Goal: Task Accomplishment & Management: Complete application form

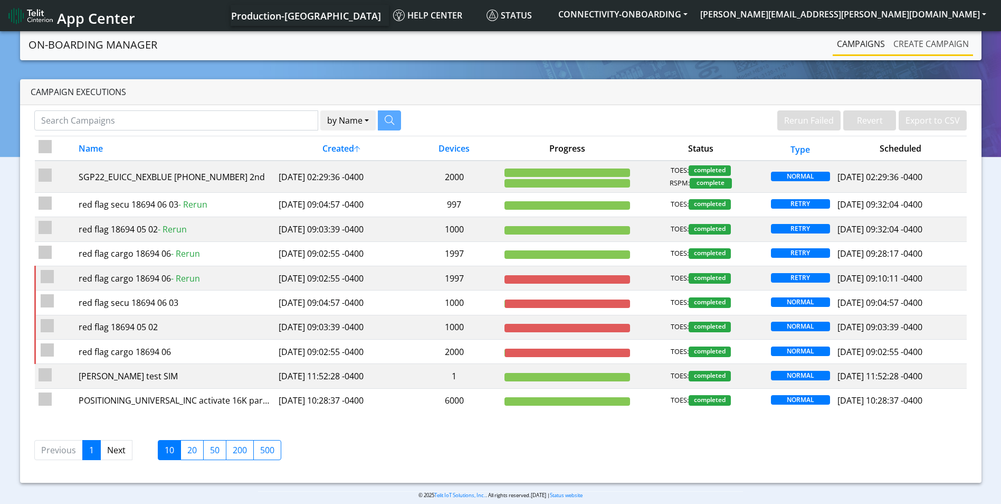
click at [925, 43] on link "Create campaign" at bounding box center [932, 43] width 84 height 21
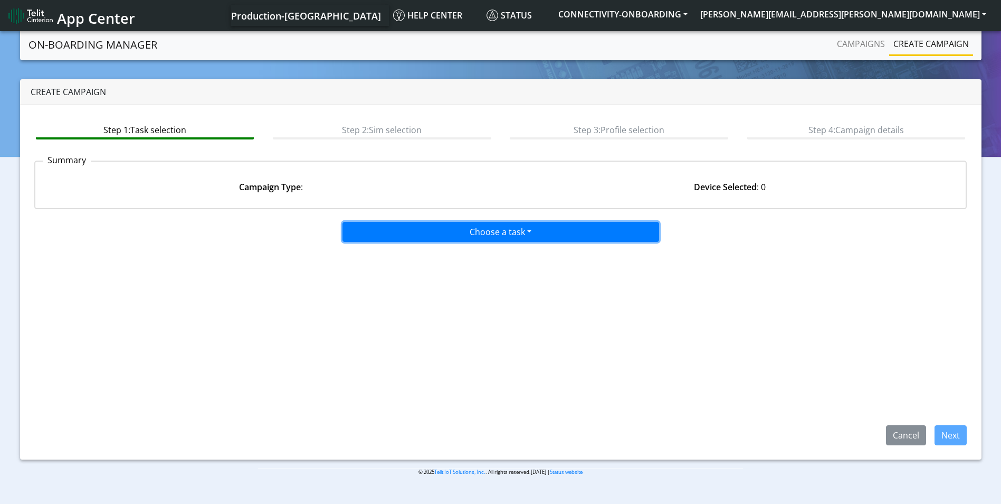
click at [504, 222] on button "Choose a task" at bounding box center [501, 232] width 317 height 20
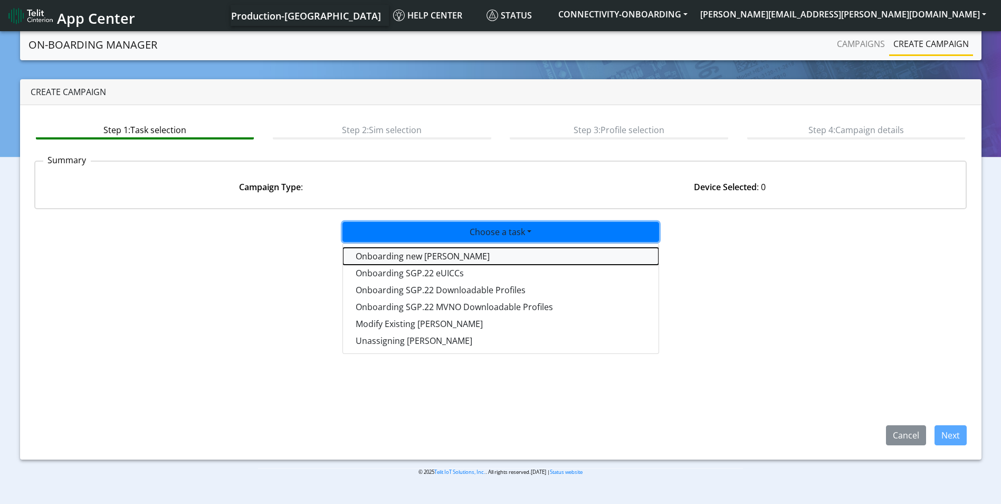
click at [473, 253] on tasktoes-dropdown "Onboarding new SIMs" at bounding box center [501, 256] width 316 height 17
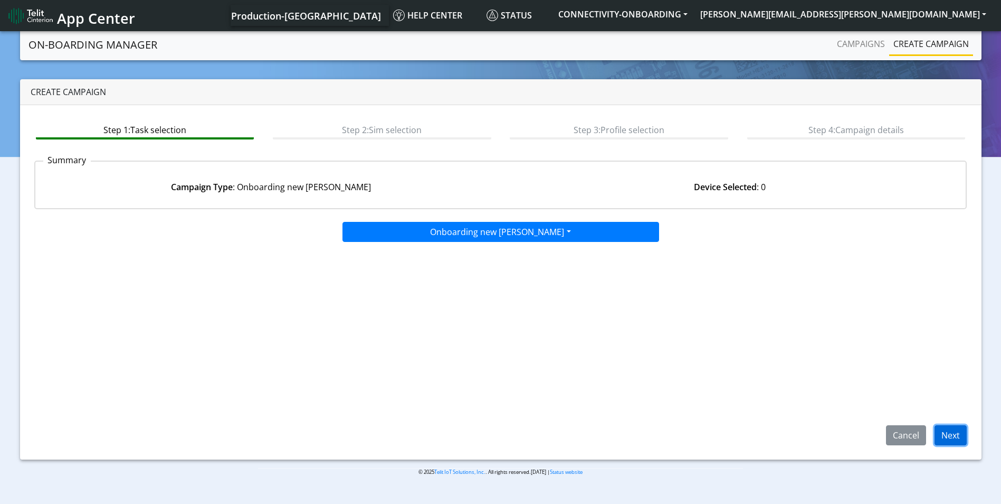
click at [947, 434] on button "Next" at bounding box center [951, 435] width 32 height 20
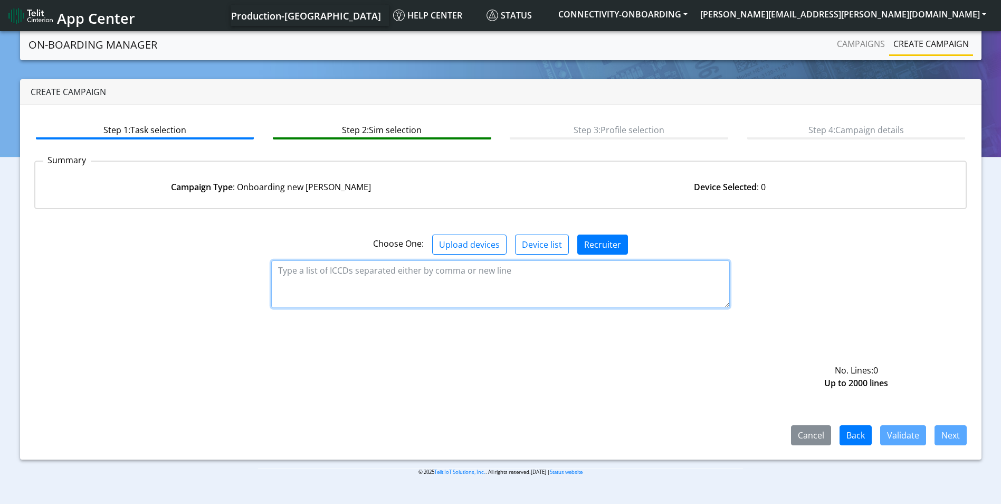
click at [416, 277] on textarea at bounding box center [500, 284] width 459 height 48
paste textarea "89358151000023673331 89358151000023673349 89358151000023673356 8935815100002367…"
type textarea "89358151000023673331 89358151000023673349 89358151000023673356 8935815100002367…"
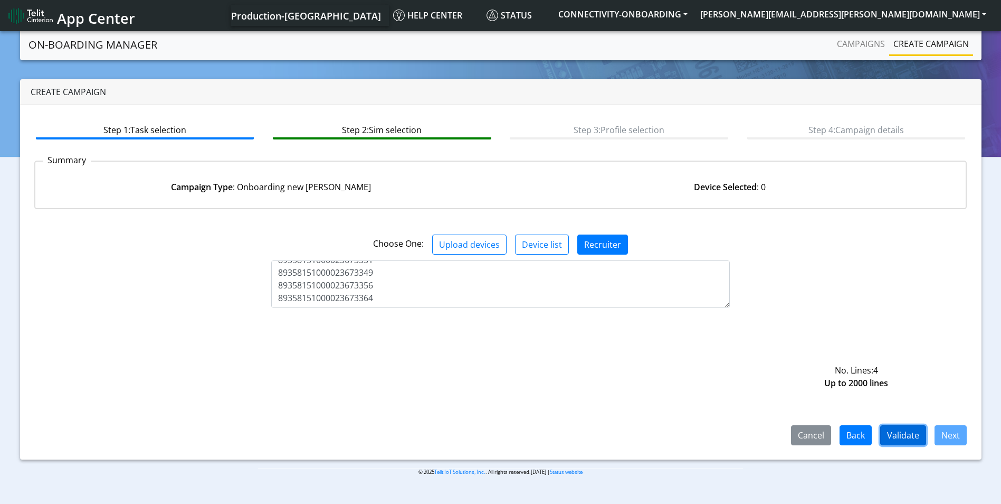
click at [899, 437] on button "Validate" at bounding box center [904, 435] width 46 height 20
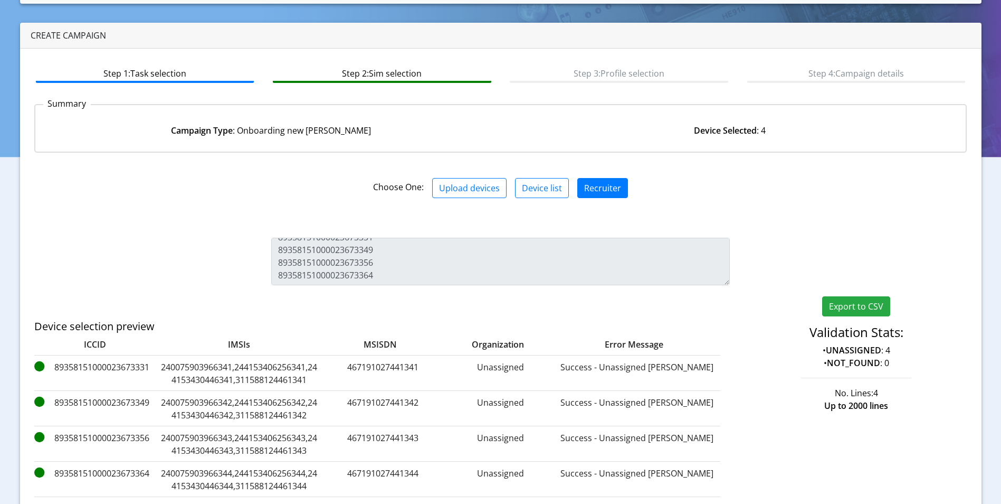
scroll to position [139, 0]
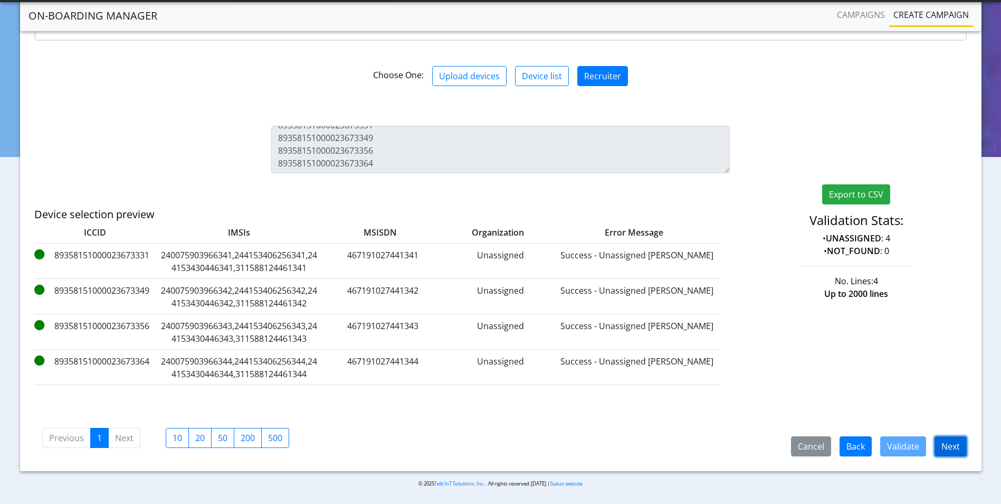
click at [947, 445] on button "Next" at bounding box center [951, 446] width 32 height 20
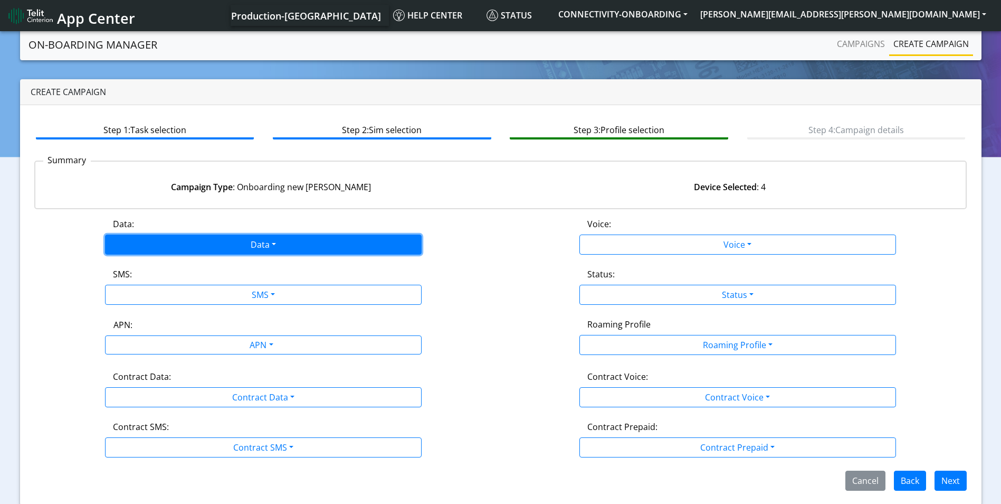
click at [258, 244] on button "Data" at bounding box center [263, 244] width 317 height 20
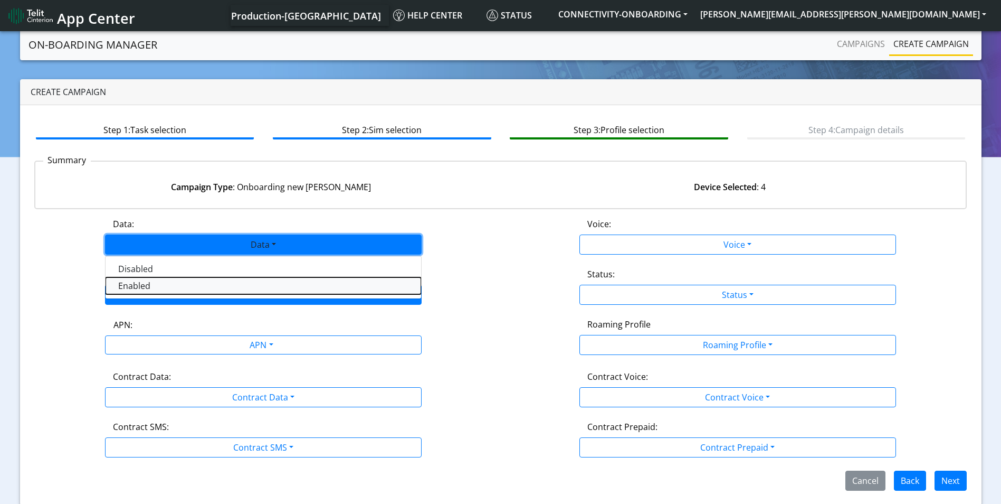
drag, startPoint x: 196, startPoint y: 281, endPoint x: 251, endPoint y: 288, distance: 55.4
click at [197, 281] on button "Enabled" at bounding box center [264, 285] width 316 height 17
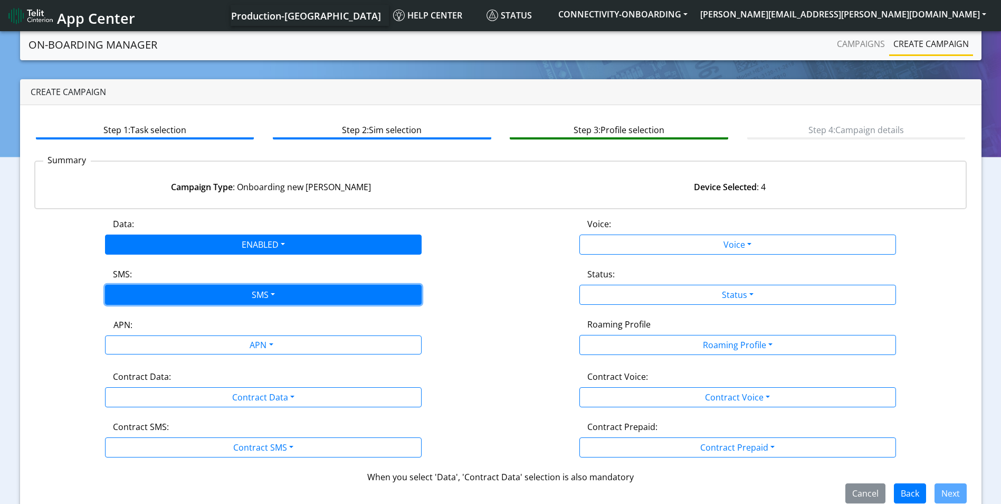
click at [277, 288] on button "SMS" at bounding box center [263, 295] width 317 height 20
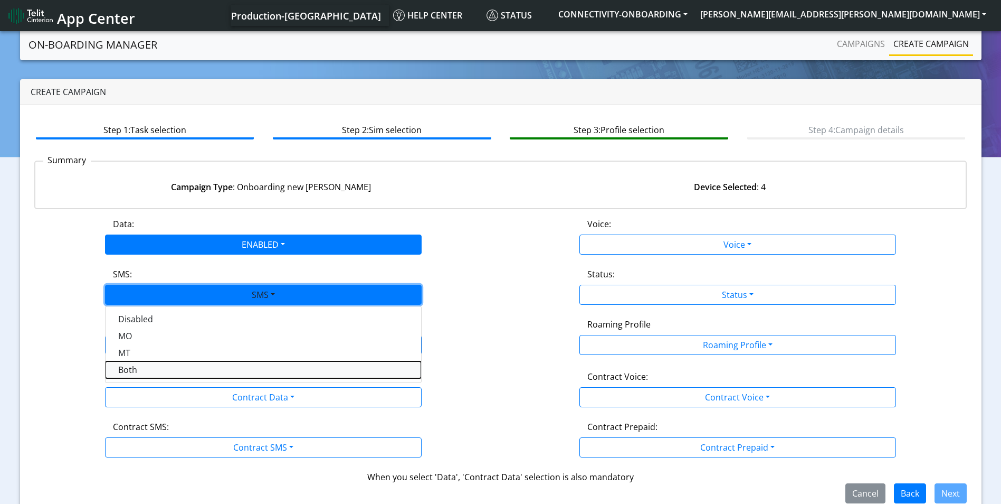
drag, startPoint x: 171, startPoint y: 371, endPoint x: 239, endPoint y: 348, distance: 72.0
click at [172, 371] on button "Both" at bounding box center [264, 369] width 316 height 17
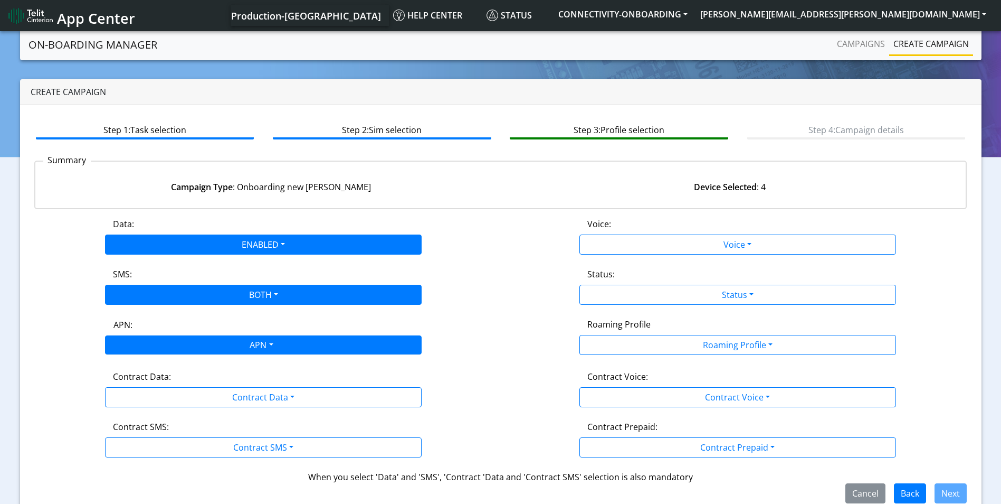
click at [241, 346] on div "APN" at bounding box center [260, 346] width 335 height 21
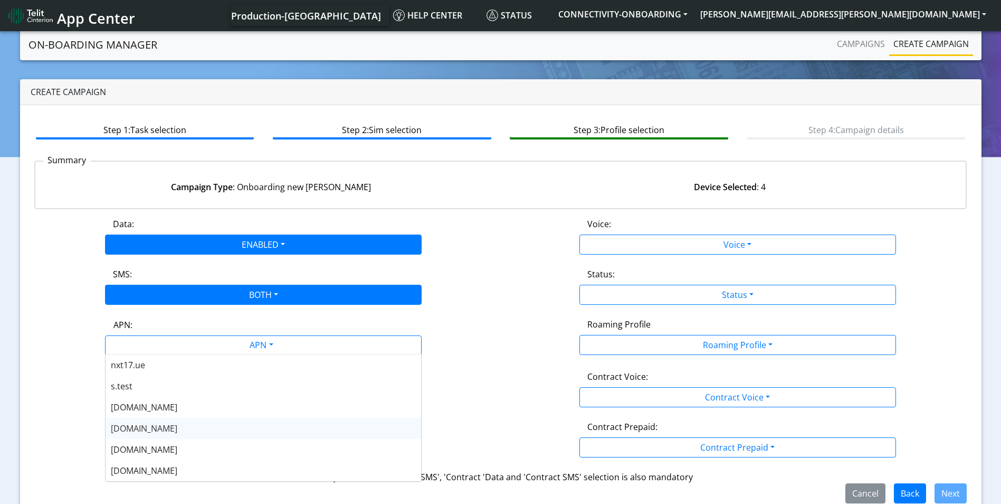
click at [179, 428] on div "nxt20.net" at bounding box center [264, 428] width 316 height 21
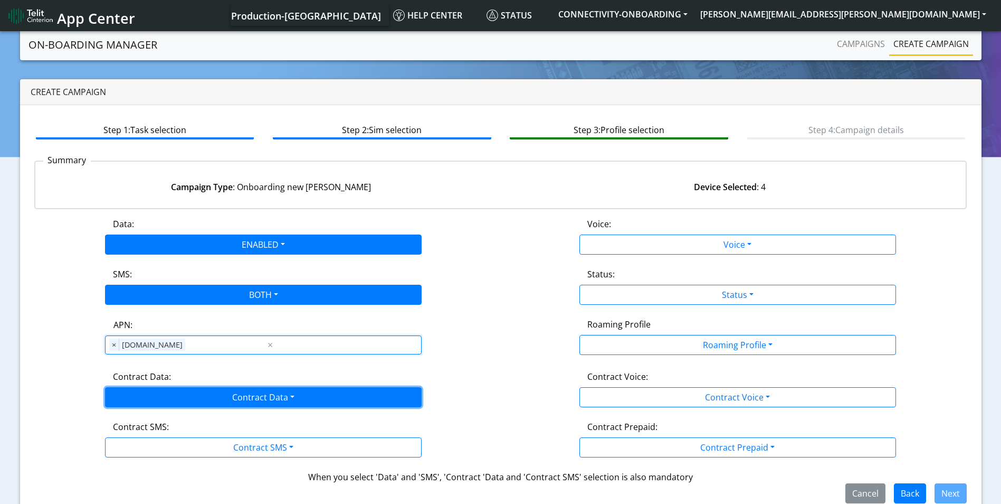
click at [241, 401] on button "Contract Data" at bounding box center [263, 397] width 317 height 20
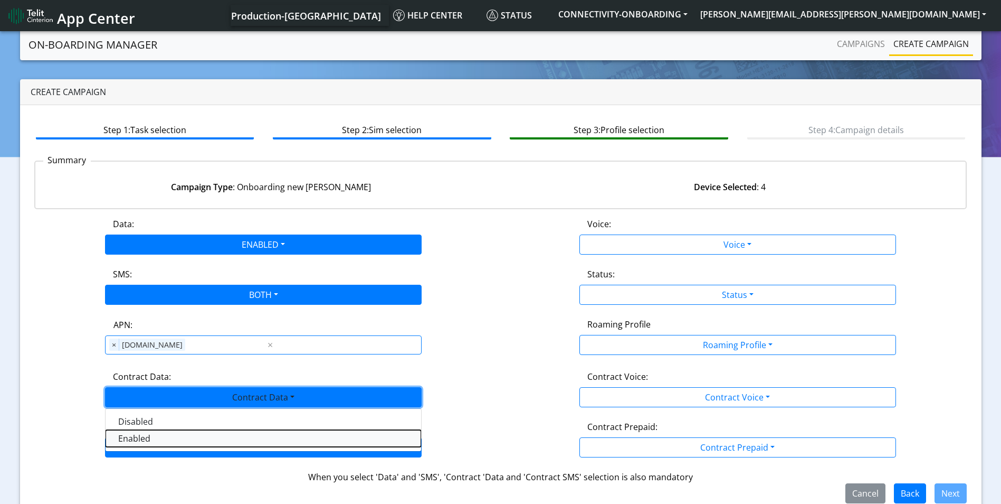
drag, startPoint x: 161, startPoint y: 440, endPoint x: 206, endPoint y: 439, distance: 44.9
click at [165, 440] on Dataenabled-dropdown "Enabled" at bounding box center [264, 438] width 316 height 17
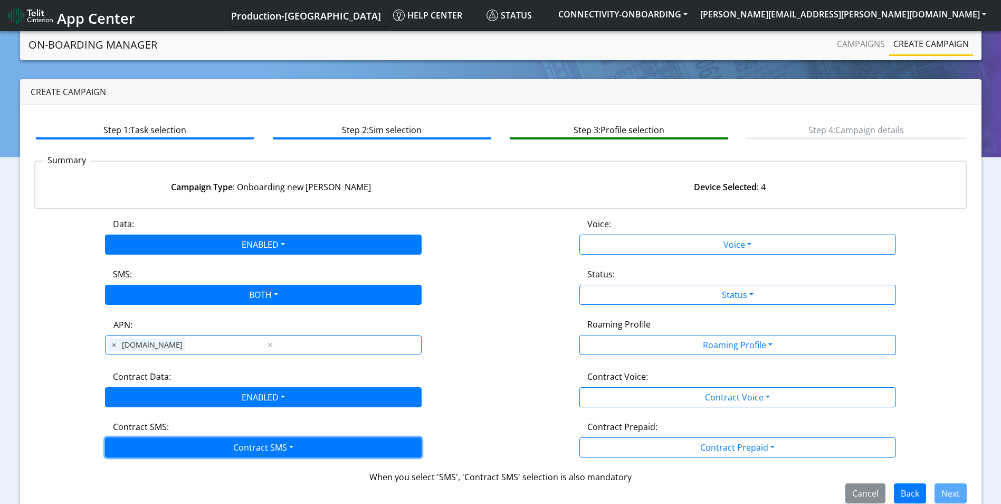
click at [233, 445] on button "Contract SMS" at bounding box center [263, 447] width 317 height 20
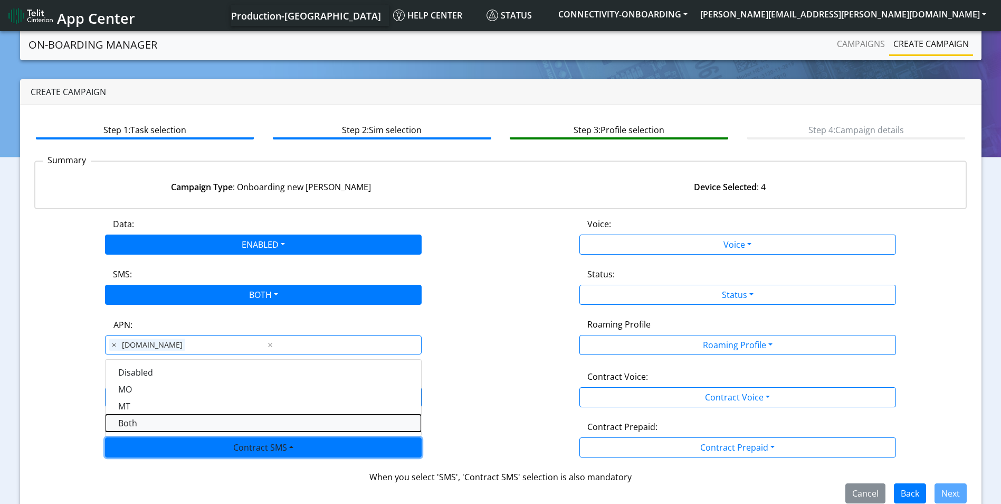
drag, startPoint x: 132, startPoint y: 414, endPoint x: 139, endPoint y: 416, distance: 7.0
click at [133, 414] on SMSboth-dropdown "Both" at bounding box center [264, 422] width 316 height 17
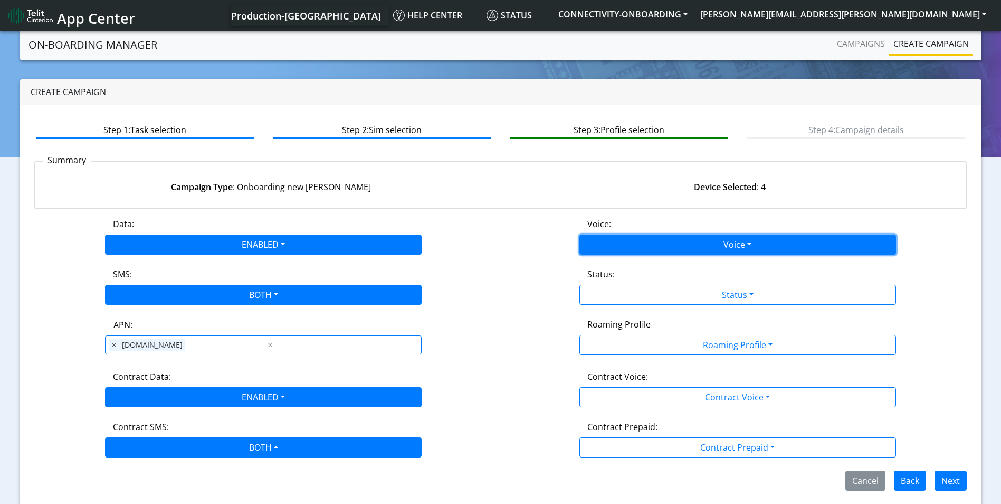
drag, startPoint x: 757, startPoint y: 240, endPoint x: 728, endPoint y: 250, distance: 30.2
click at [751, 242] on button "Voice" at bounding box center [738, 244] width 317 height 20
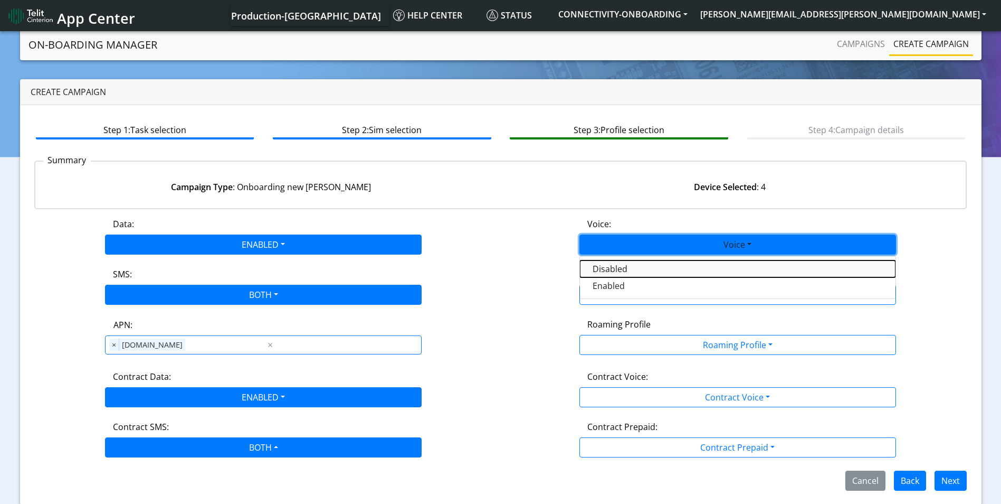
click at [662, 265] on button "Disabled" at bounding box center [738, 268] width 316 height 17
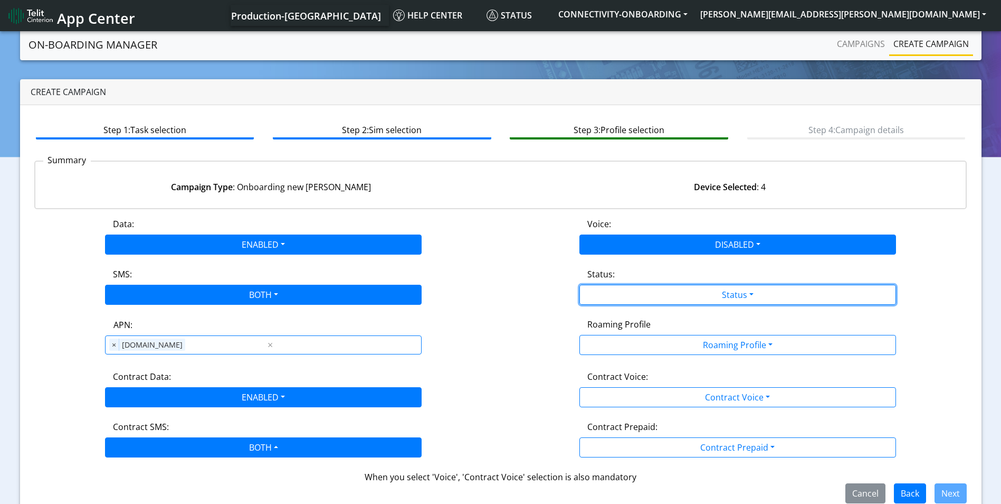
drag, startPoint x: 742, startPoint y: 289, endPoint x: 655, endPoint y: 321, distance: 93.2
click at [742, 289] on button "Status" at bounding box center [738, 295] width 317 height 20
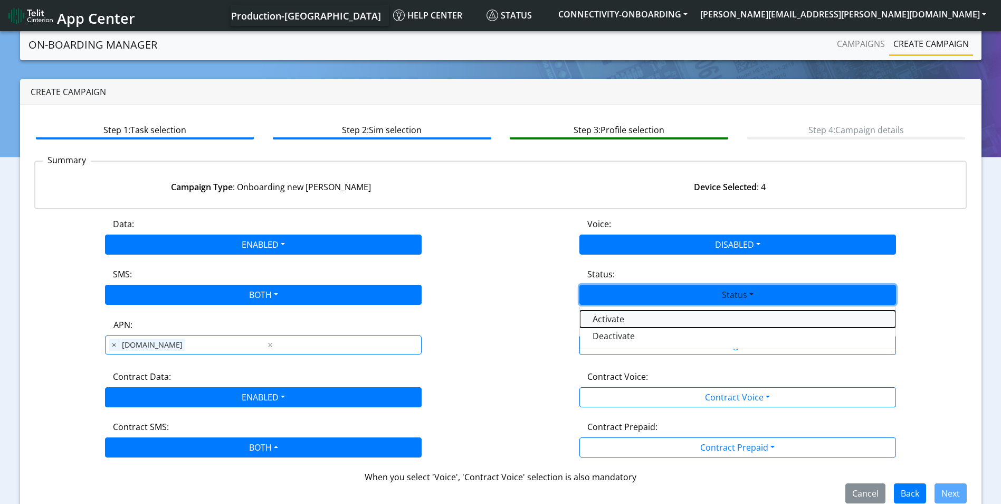
click at [649, 321] on button "Activate" at bounding box center [738, 318] width 316 height 17
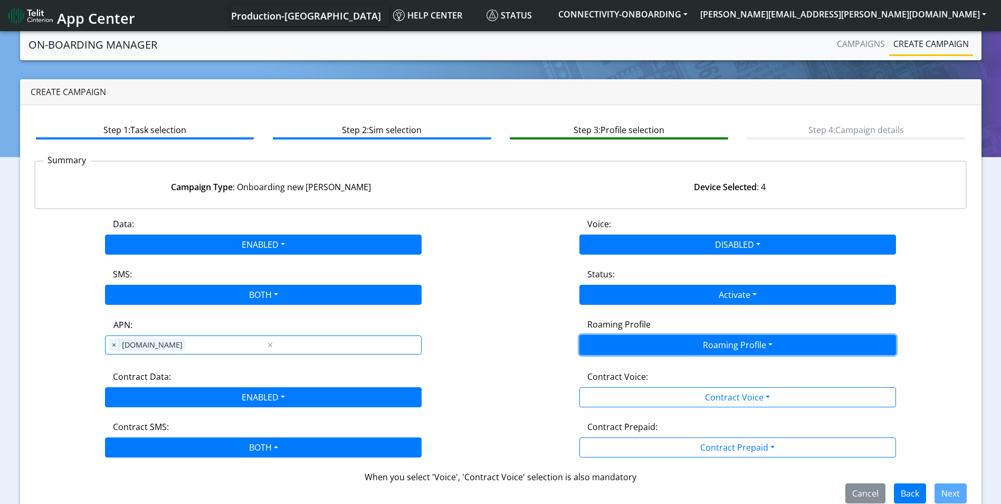
click at [723, 335] on button "Roaming Profile" at bounding box center [738, 345] width 317 height 20
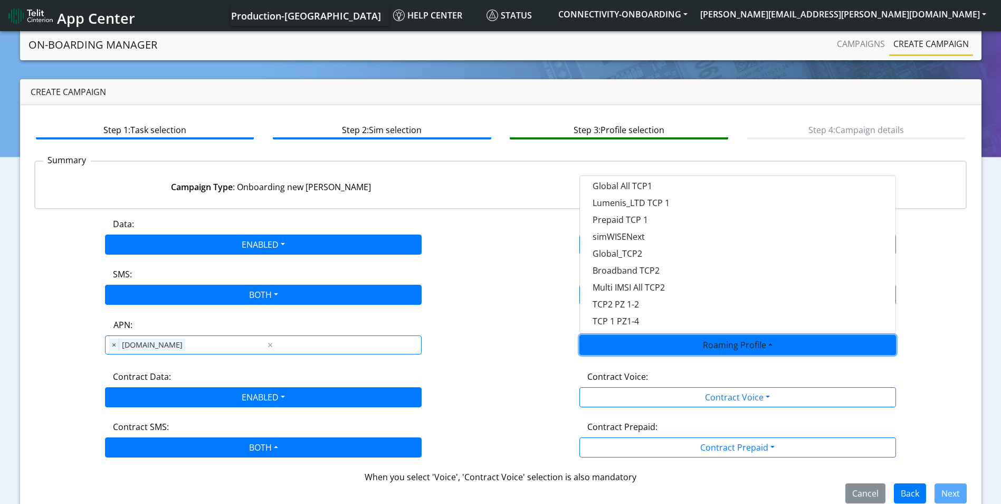
scroll to position [106, 0]
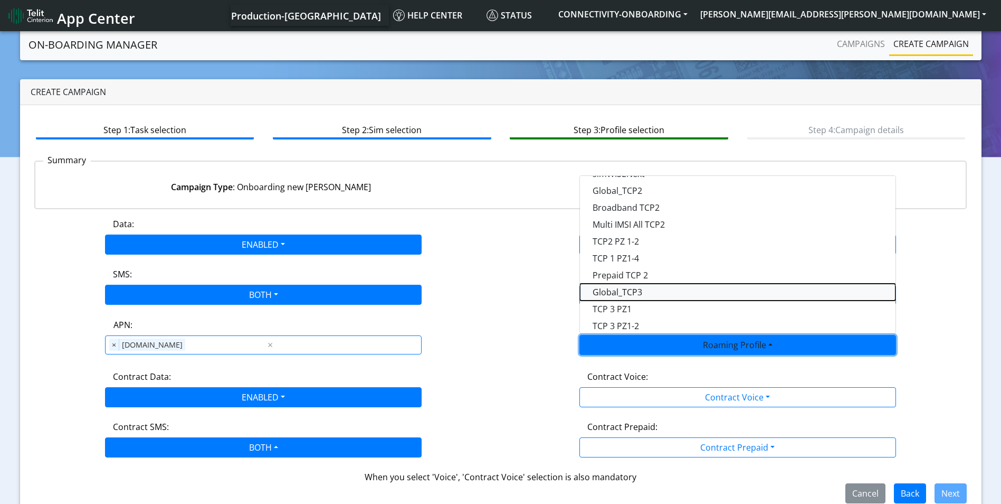
click at [654, 289] on Profile-dropdown "Global_TCP3" at bounding box center [738, 291] width 316 height 17
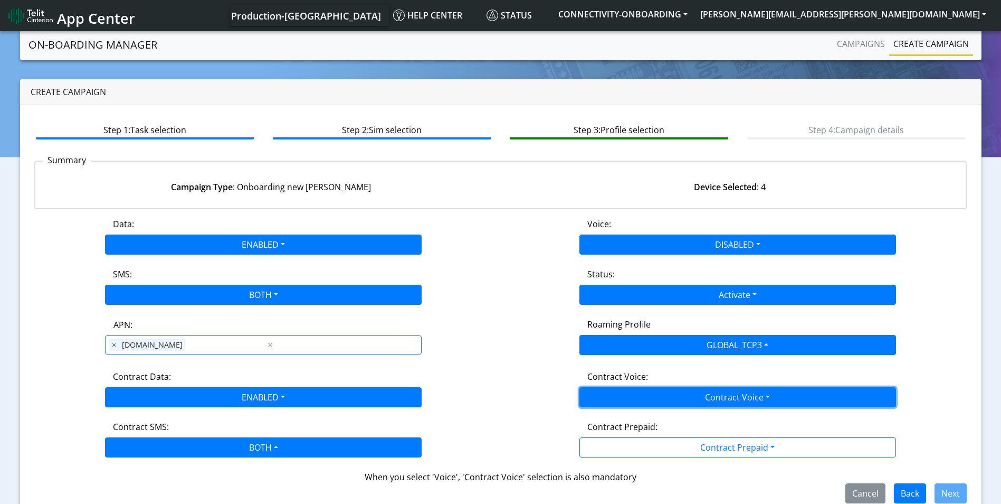
click at [712, 407] on button "Contract Voice" at bounding box center [738, 397] width 317 height 20
click at [700, 401] on button "Contract Voice" at bounding box center [738, 397] width 317 height 20
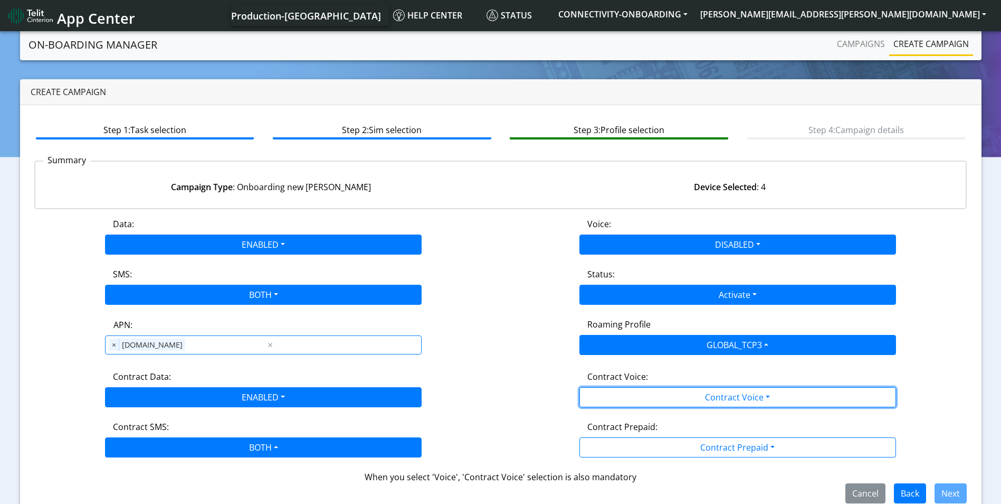
drag, startPoint x: 653, startPoint y: 397, endPoint x: 638, endPoint y: 416, distance: 24.1
click at [653, 397] on button "Contract Voice" at bounding box center [738, 397] width 317 height 20
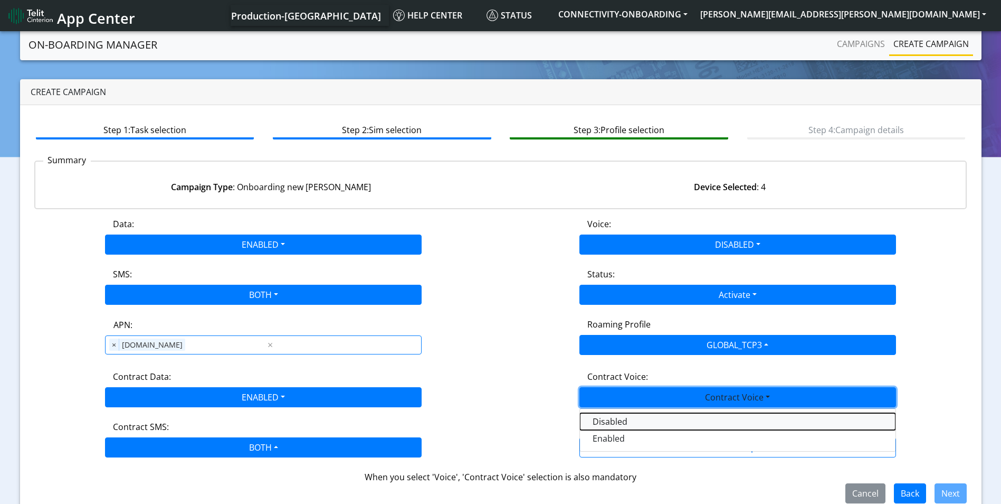
click at [626, 425] on Voicedisabled-dropdown "Disabled" at bounding box center [738, 421] width 316 height 17
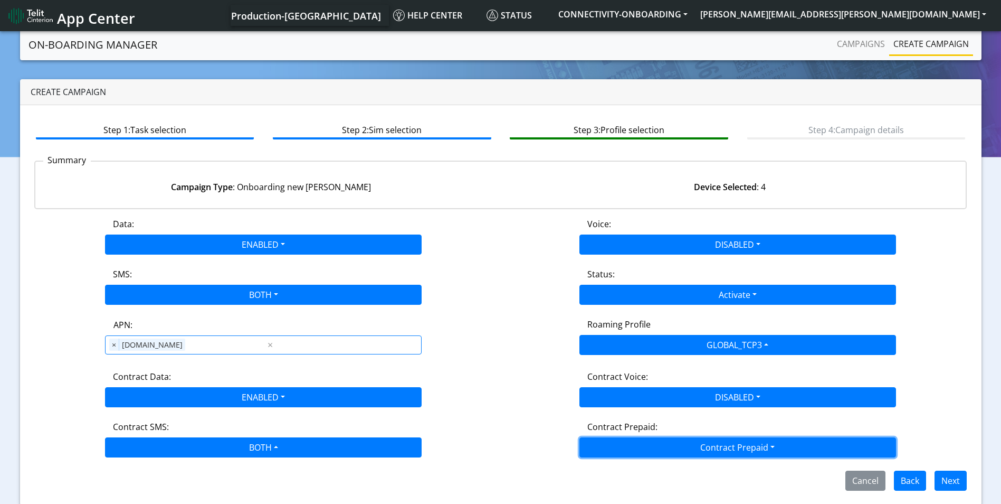
click at [694, 449] on button "Contract Prepaid" at bounding box center [738, 447] width 317 height 20
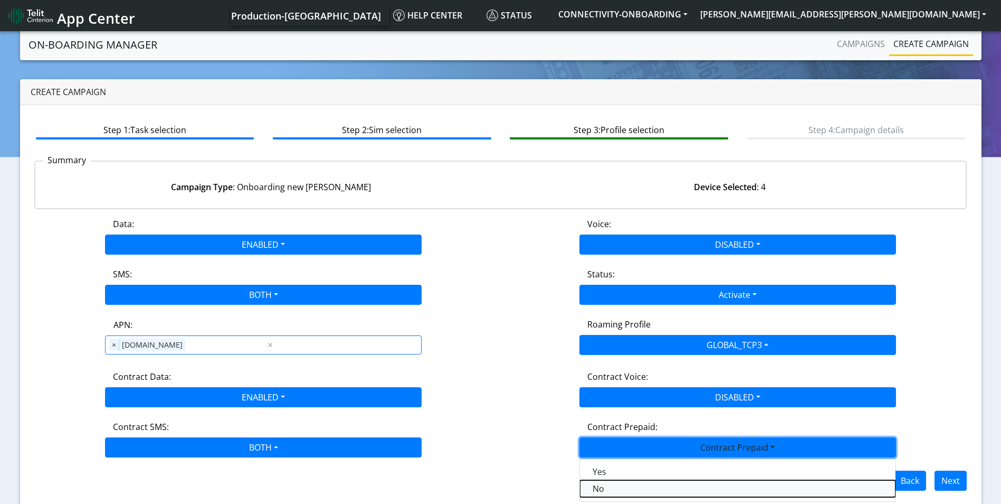
drag, startPoint x: 599, startPoint y: 488, endPoint x: 777, endPoint y: 473, distance: 179.1
click at [599, 488] on Prepaidnotprepaid-dropdown "No" at bounding box center [738, 488] width 316 height 17
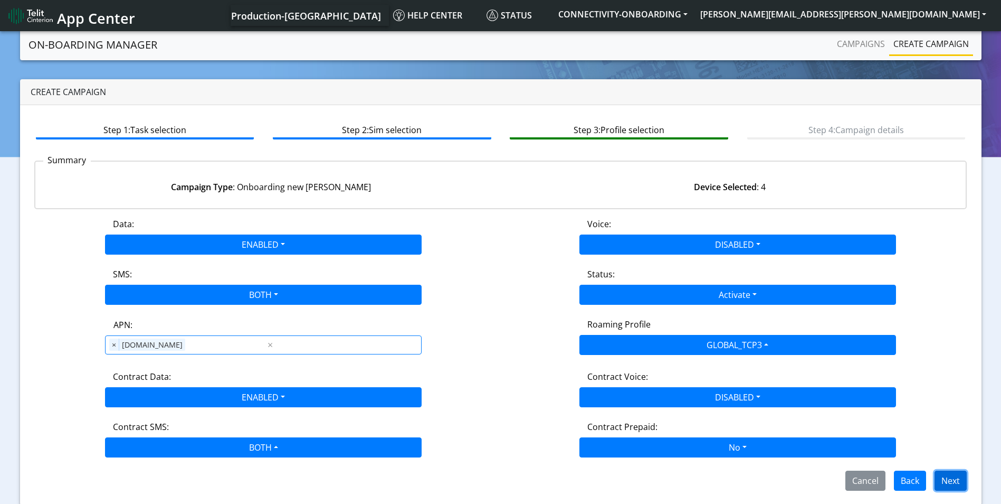
click at [954, 478] on button "Next" at bounding box center [951, 480] width 32 height 20
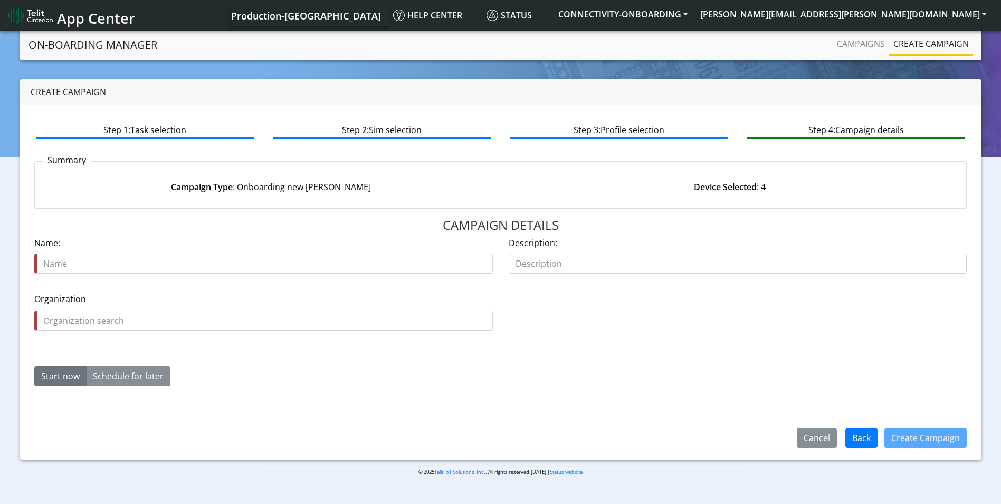
click at [176, 266] on input "text" at bounding box center [263, 263] width 459 height 20
type input "safelink theft recovery tcp3 starter"
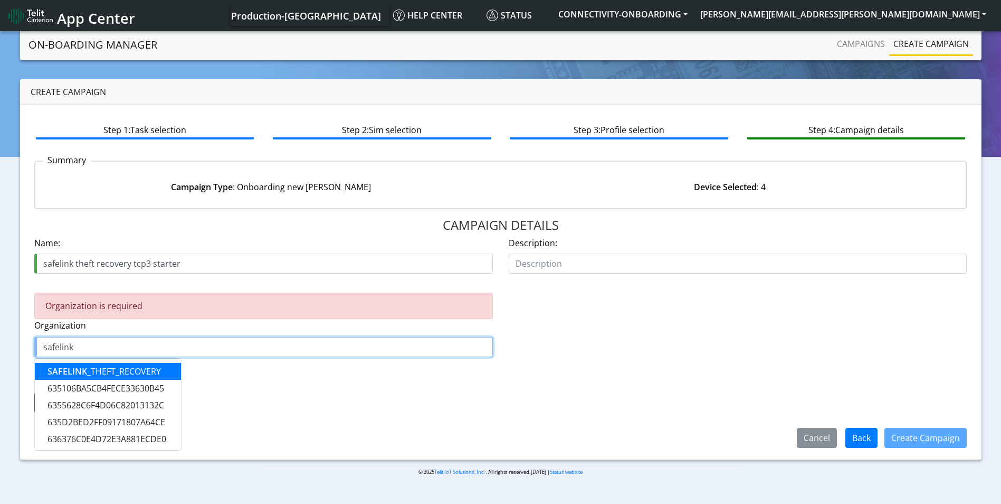
drag, startPoint x: 139, startPoint y: 363, endPoint x: 125, endPoint y: 374, distance: 18.0
click at [138, 363] on button "SAFELINK _THEFT_RECOVERY" at bounding box center [108, 371] width 146 height 17
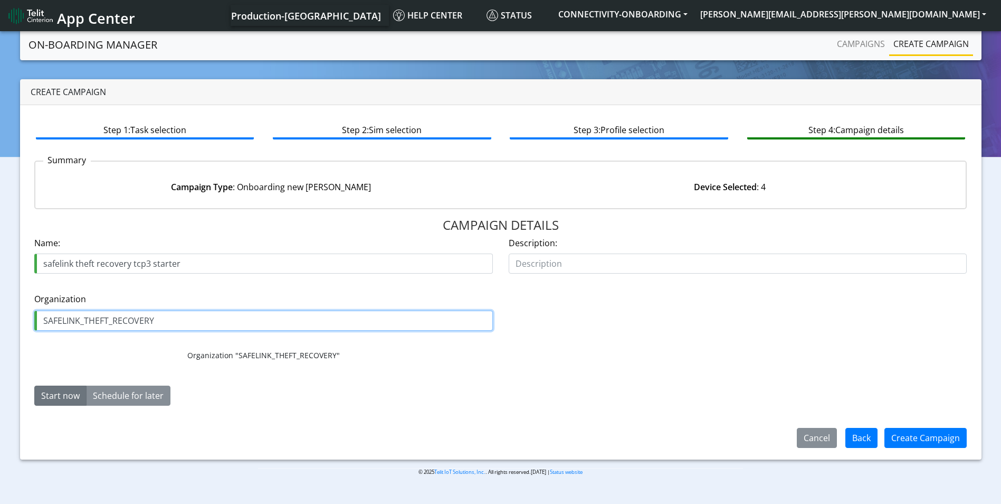
type input "SAFELINK_THEFT_RECOVERY"
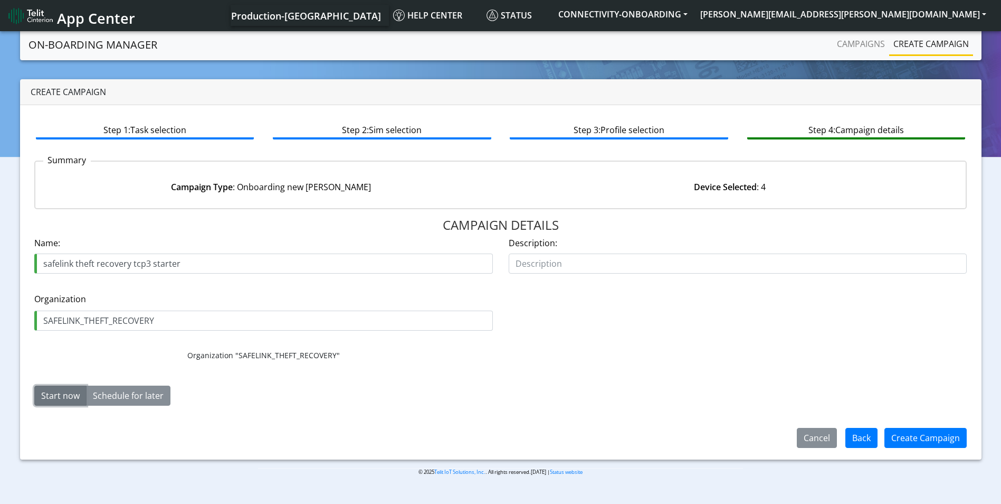
click at [54, 392] on button "Start now" at bounding box center [60, 395] width 52 height 20
drag, startPoint x: 57, startPoint y: 392, endPoint x: 494, endPoint y: 428, distance: 438.1
click at [57, 392] on button "Start now" at bounding box center [60, 395] width 52 height 20
click at [920, 438] on button "Create Campaign" at bounding box center [926, 438] width 82 height 20
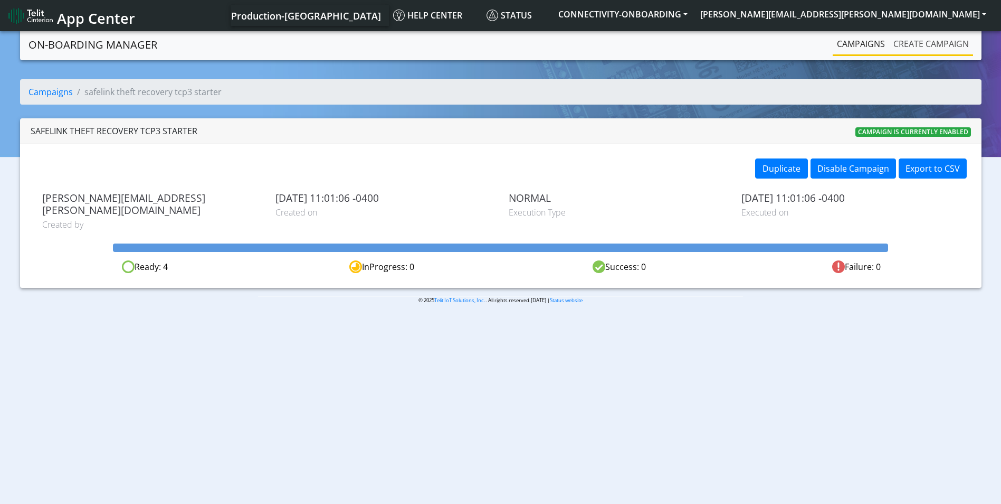
click at [913, 38] on link "Create campaign" at bounding box center [932, 43] width 84 height 21
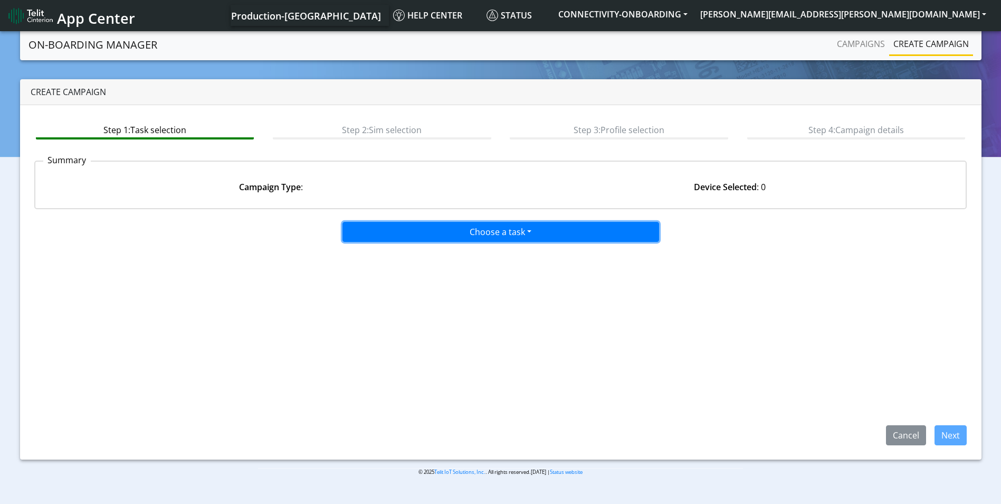
click at [513, 230] on button "Choose a task" at bounding box center [501, 232] width 317 height 20
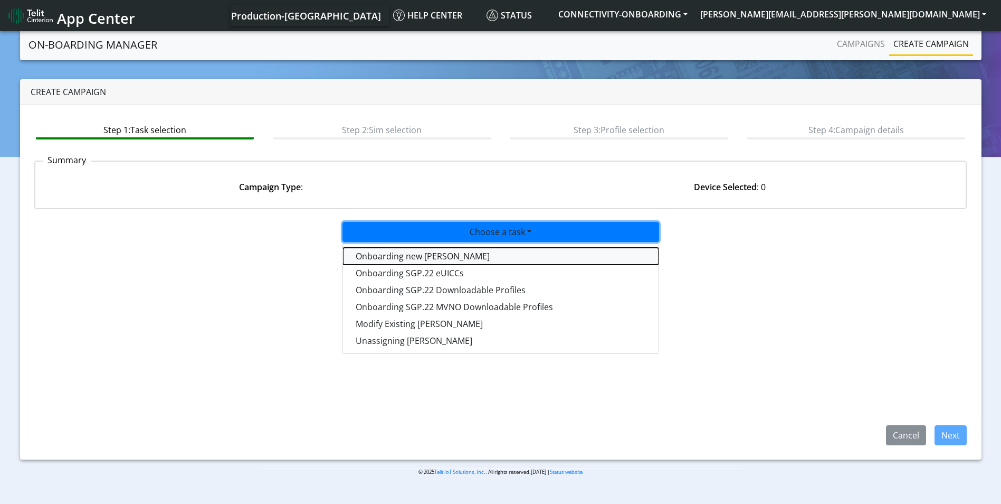
click at [426, 251] on tasktoes-dropdown "Onboarding new SIMs" at bounding box center [501, 256] width 316 height 17
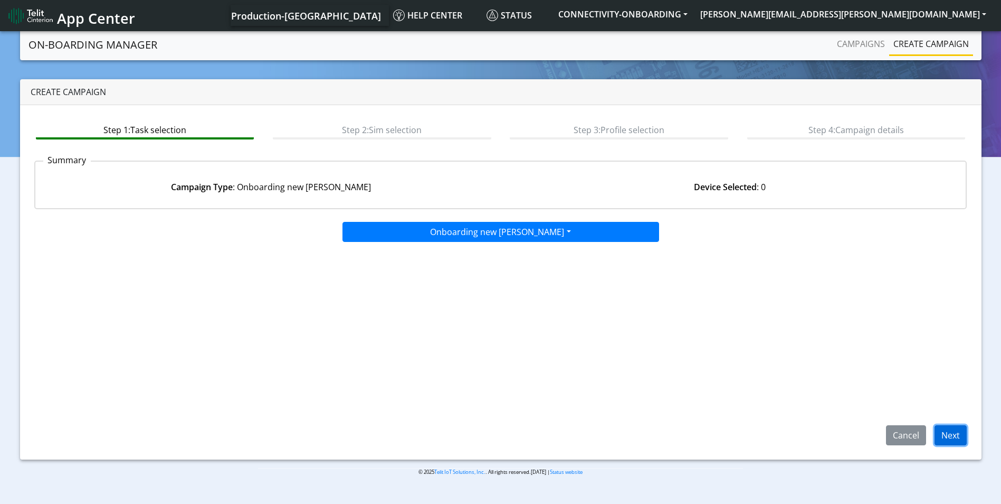
click at [958, 440] on button "Next" at bounding box center [951, 435] width 32 height 20
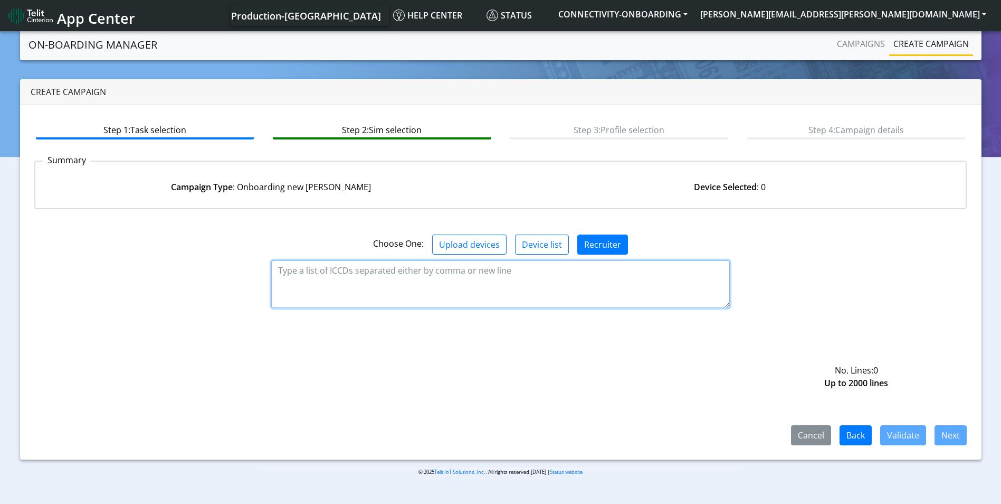
click at [439, 277] on textarea at bounding box center [500, 284] width 459 height 48
paste textarea "89358151000008322235 89358151000008322243 89358151000008322250 8935815100000832…"
type textarea "89358151000008322235 89358151000008322243 89358151000008322250 8935815100000832…"
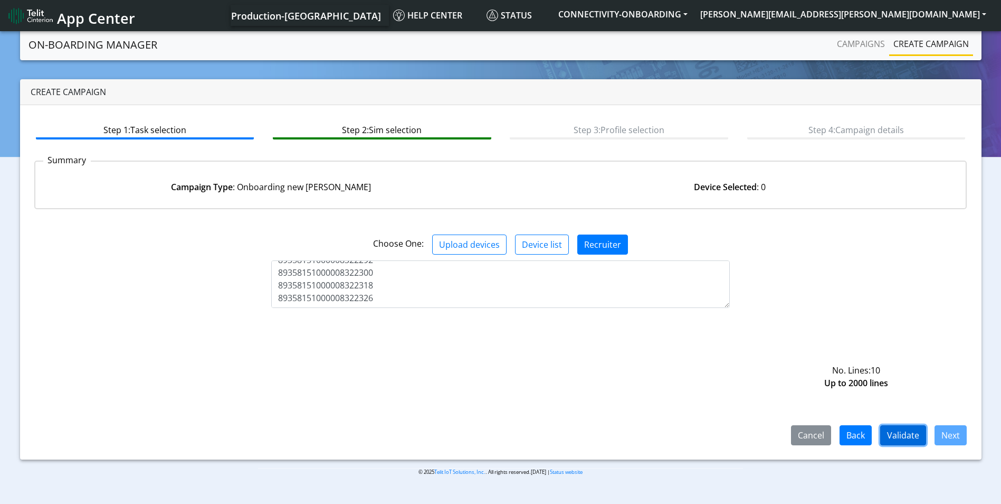
click at [904, 431] on button "Validate" at bounding box center [904, 435] width 46 height 20
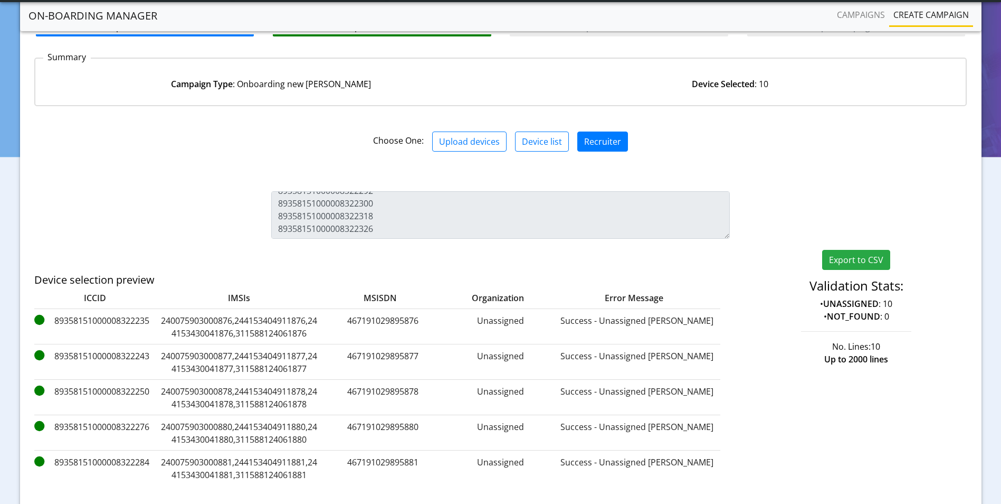
scroll to position [173, 0]
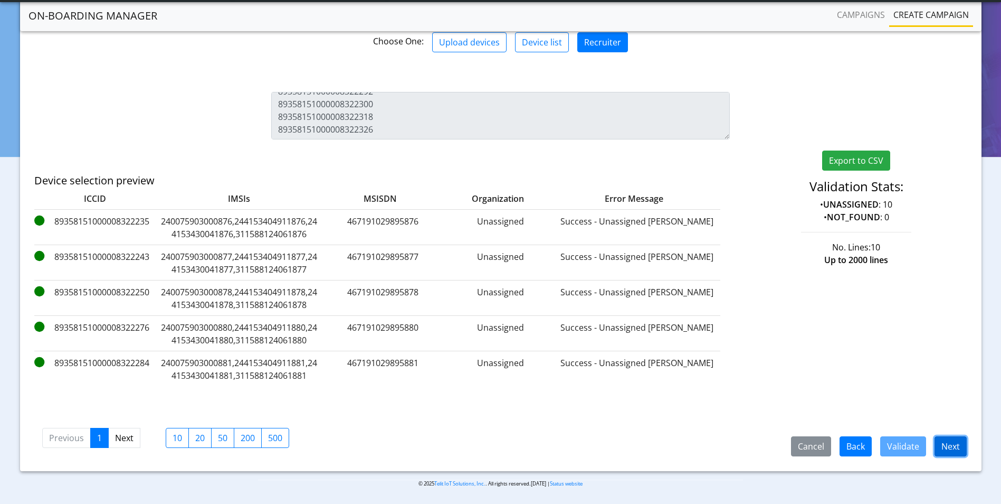
click at [953, 444] on button "Next" at bounding box center [951, 446] width 32 height 20
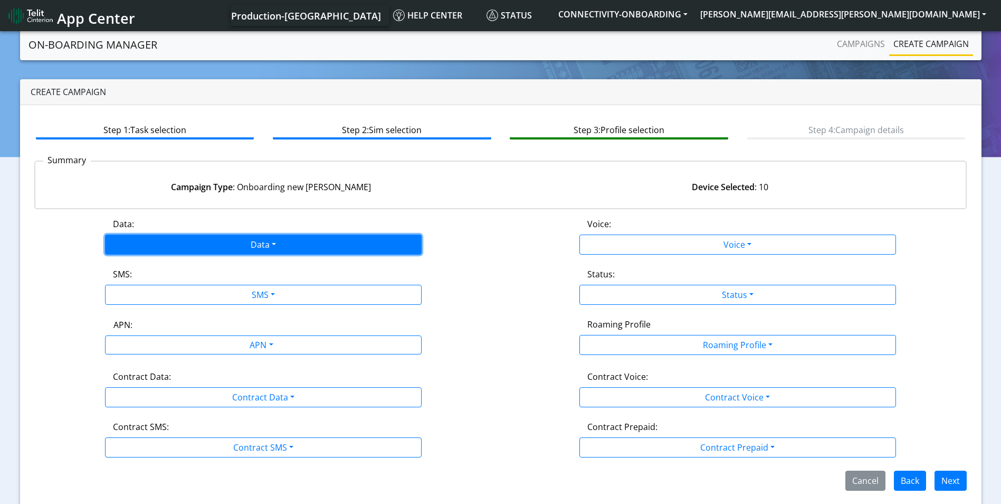
click at [253, 241] on button "Data" at bounding box center [263, 244] width 317 height 20
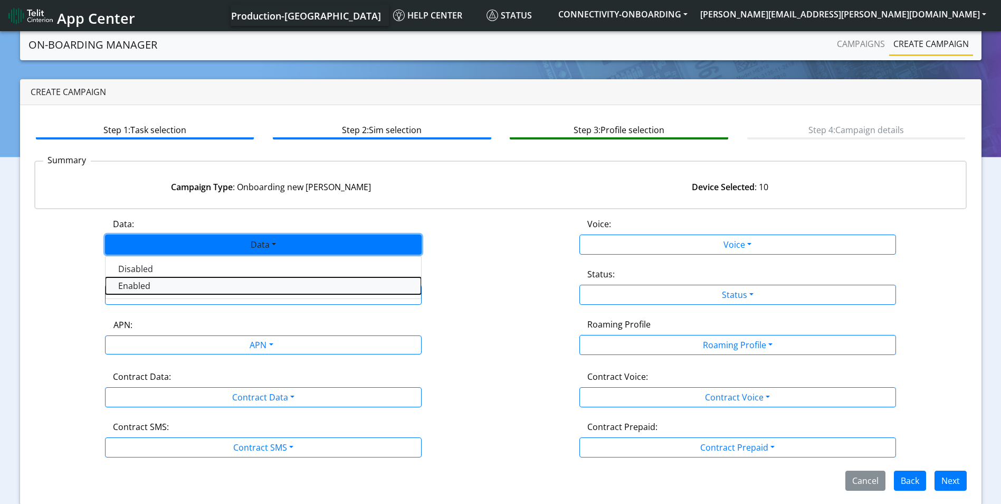
click at [183, 287] on button "Enabled" at bounding box center [264, 285] width 316 height 17
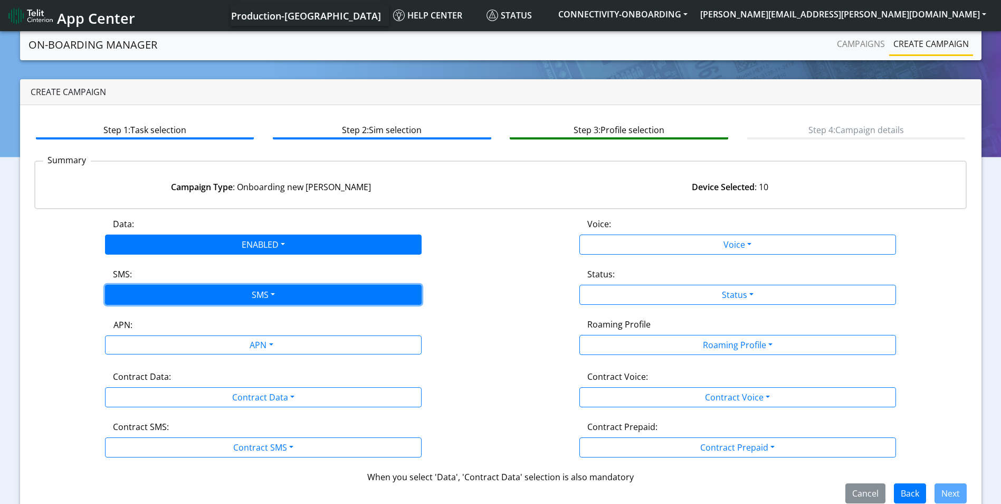
click at [261, 297] on button "SMS" at bounding box center [263, 295] width 317 height 20
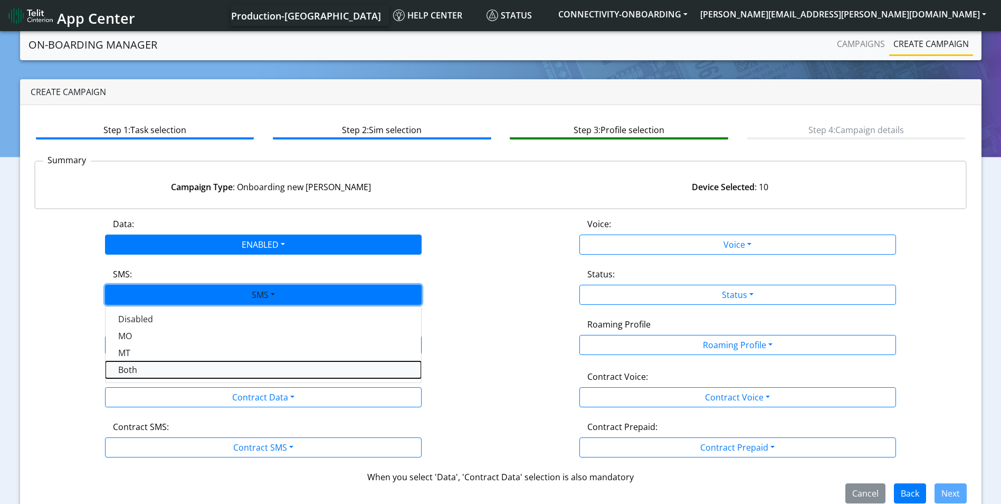
drag, startPoint x: 171, startPoint y: 368, endPoint x: 251, endPoint y: 345, distance: 84.2
click at [173, 369] on button "Both" at bounding box center [264, 369] width 316 height 17
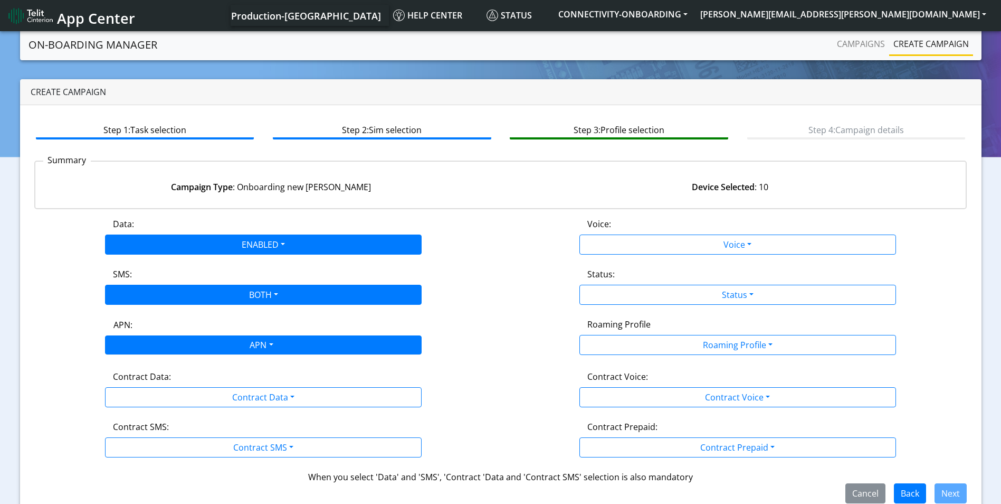
click at [254, 343] on div "APN" at bounding box center [260, 346] width 335 height 21
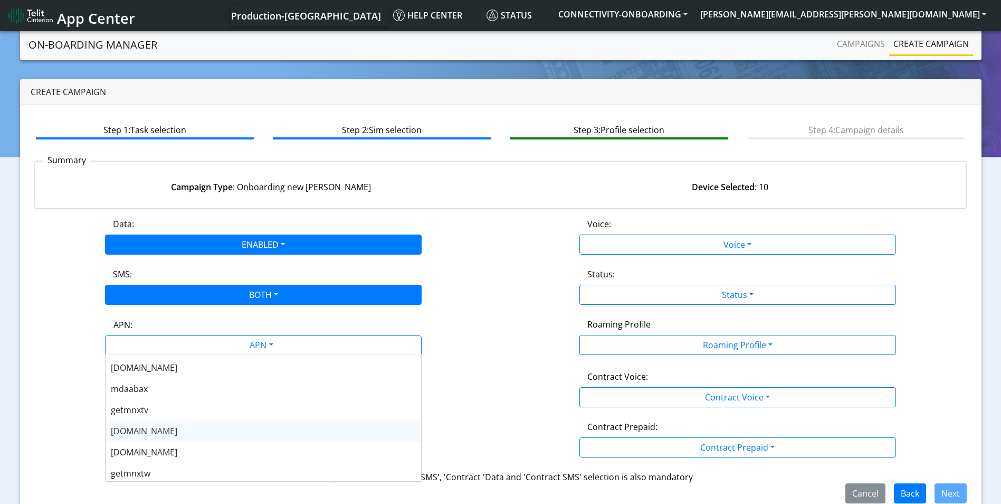
scroll to position [211, 0]
click at [191, 431] on div "nxtesim1.net" at bounding box center [264, 428] width 316 height 21
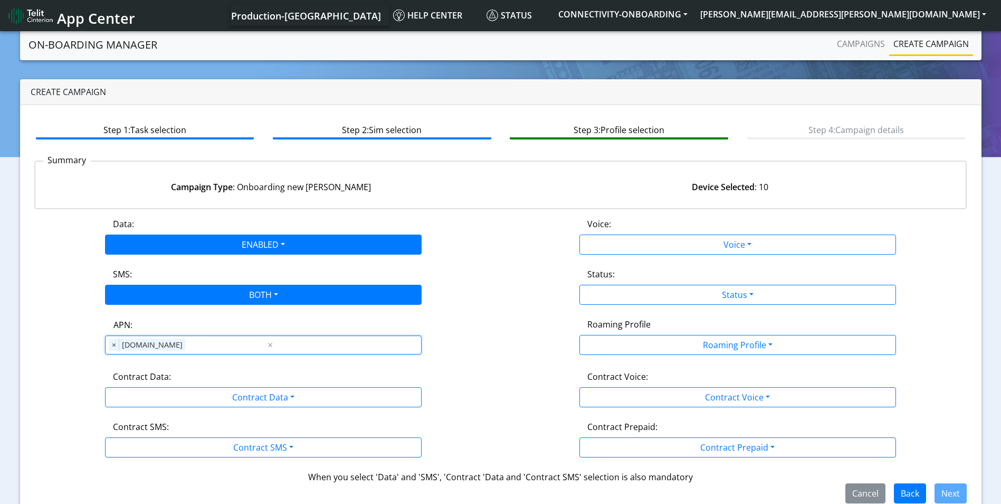
click at [273, 382] on div "Contract Data:" at bounding box center [263, 378] width 316 height 17
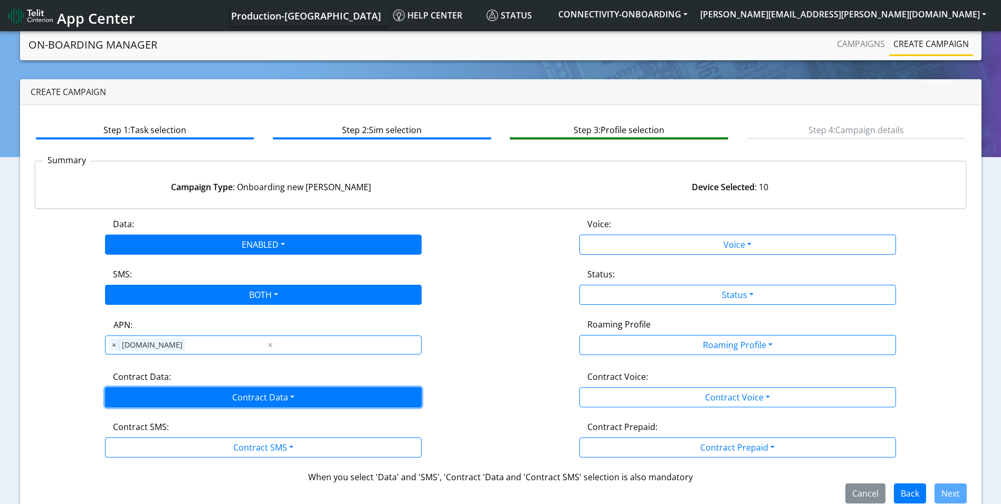
click at [261, 403] on button "Contract Data" at bounding box center [263, 397] width 317 height 20
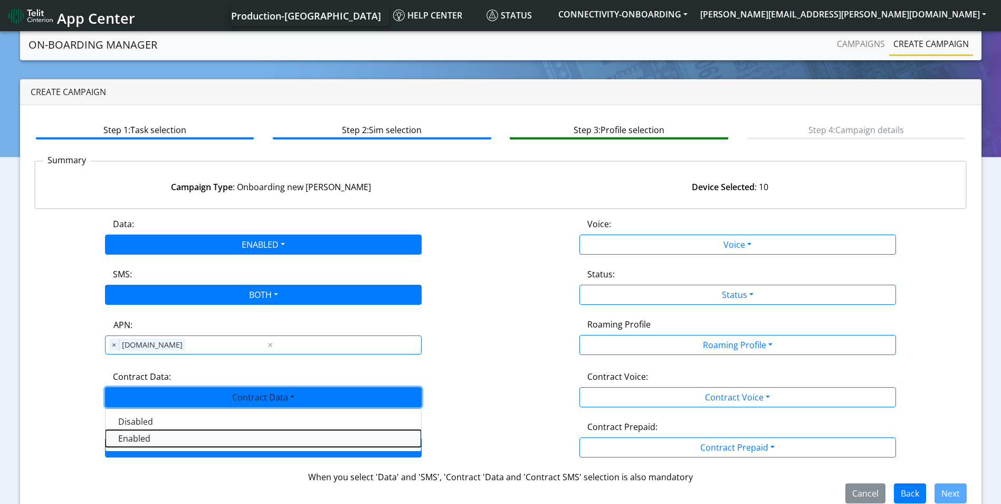
drag, startPoint x: 182, startPoint y: 441, endPoint x: 220, endPoint y: 446, distance: 38.8
click at [183, 441] on Dataenabled-dropdown "Enabled" at bounding box center [264, 438] width 316 height 17
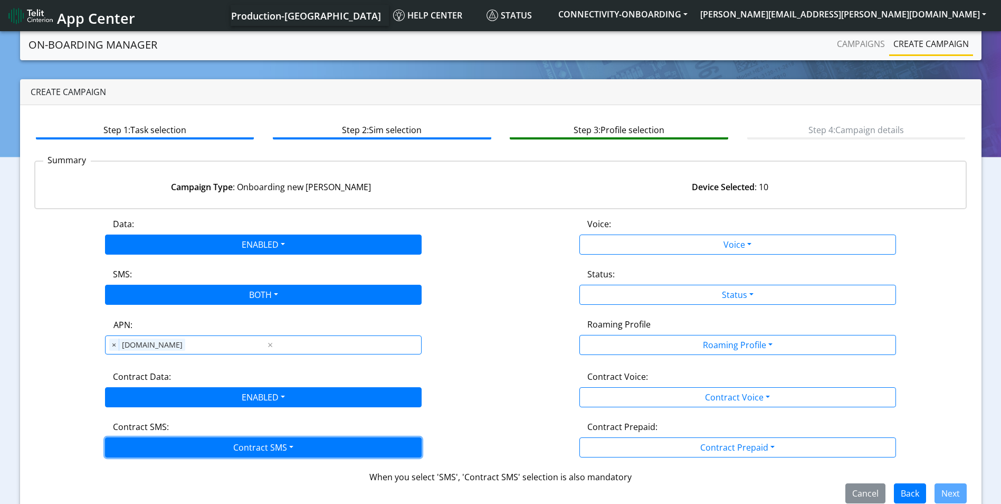
click at [242, 450] on button "Contract SMS" at bounding box center [263, 447] width 317 height 20
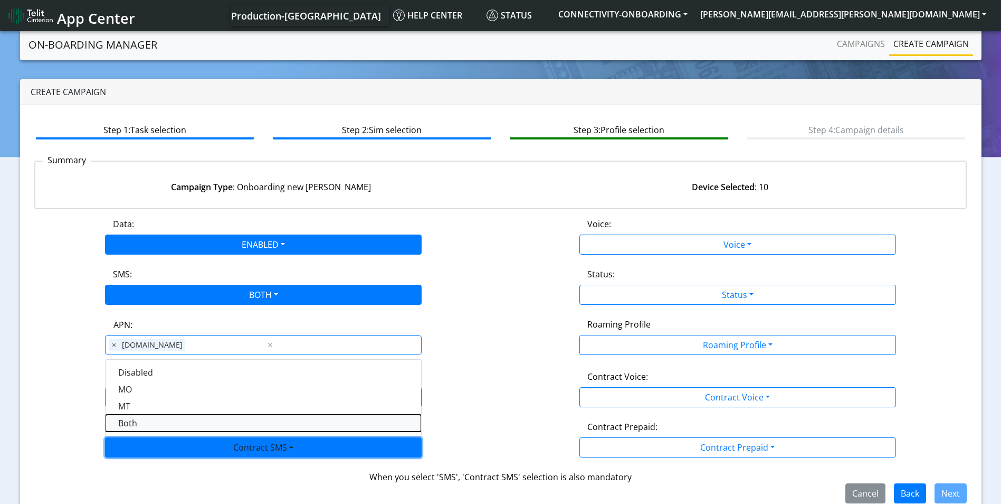
drag, startPoint x: 152, startPoint y: 427, endPoint x: 260, endPoint y: 421, distance: 108.9
click at [153, 427] on SMSboth-dropdown "Both" at bounding box center [264, 422] width 316 height 17
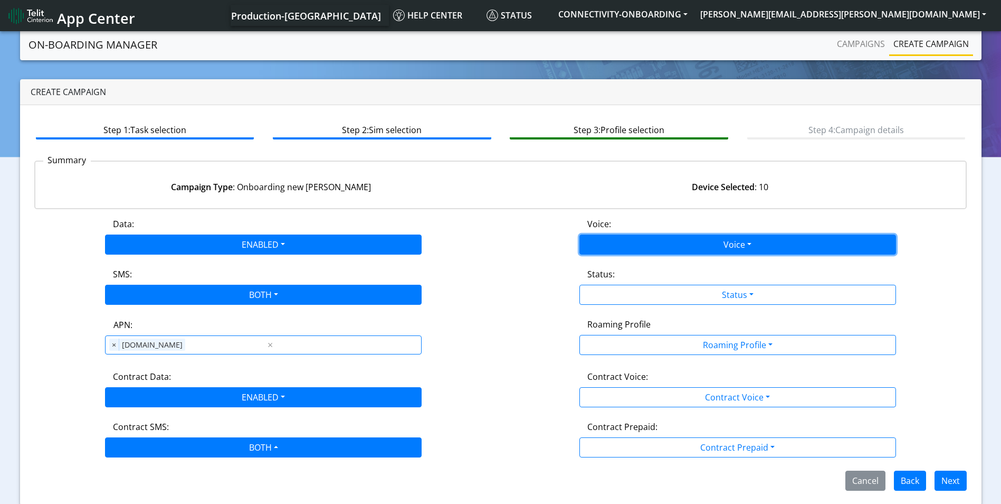
click at [714, 240] on button "Voice" at bounding box center [738, 244] width 317 height 20
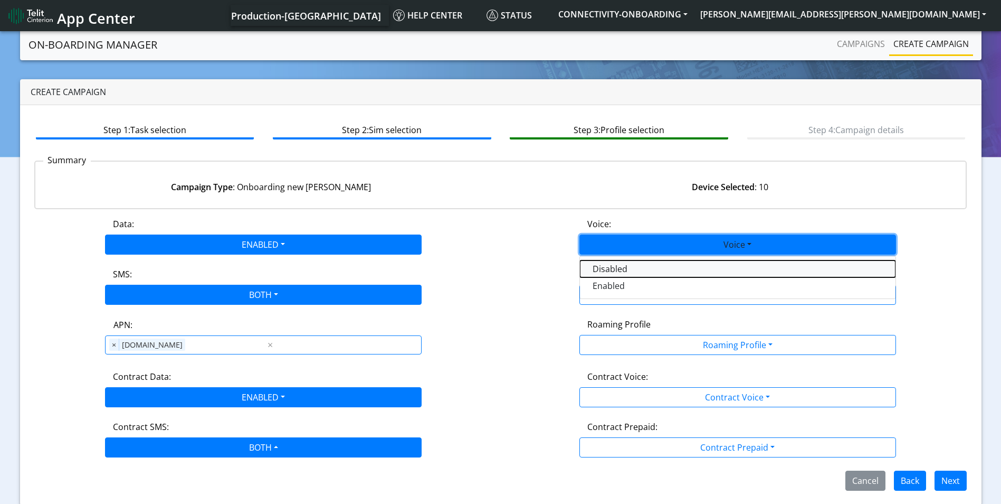
drag, startPoint x: 637, startPoint y: 273, endPoint x: 681, endPoint y: 282, distance: 44.7
click at [638, 272] on button "Disabled" at bounding box center [738, 268] width 316 height 17
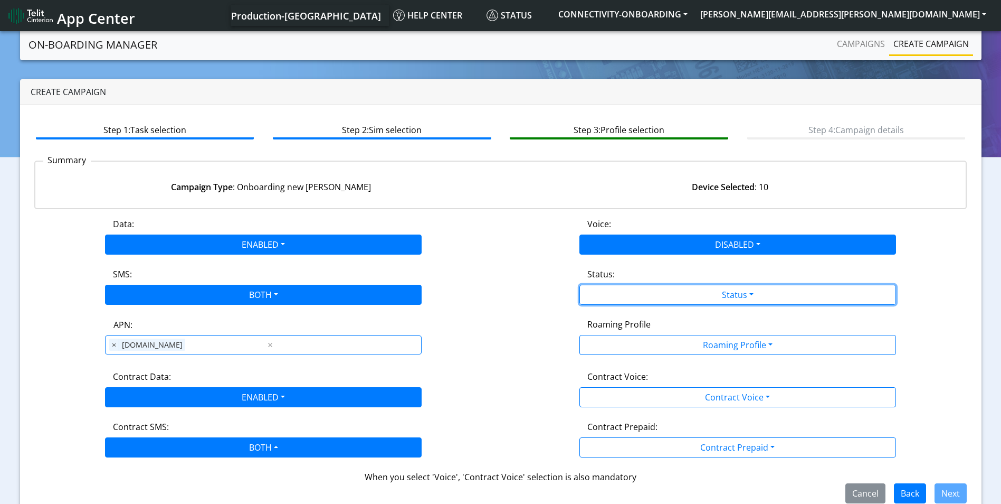
drag, startPoint x: 720, startPoint y: 297, endPoint x: 670, endPoint y: 314, distance: 52.4
click at [720, 297] on button "Status" at bounding box center [738, 295] width 317 height 20
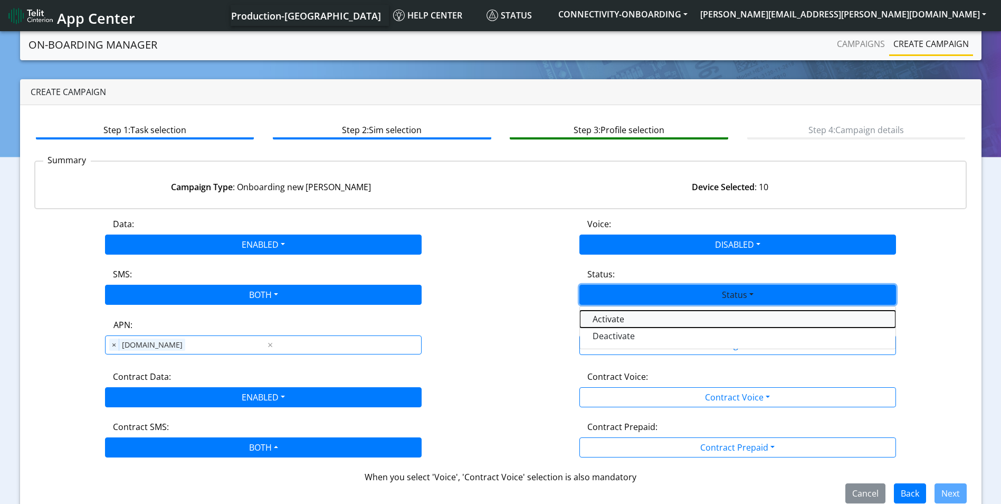
click at [656, 316] on button "Activate" at bounding box center [738, 318] width 316 height 17
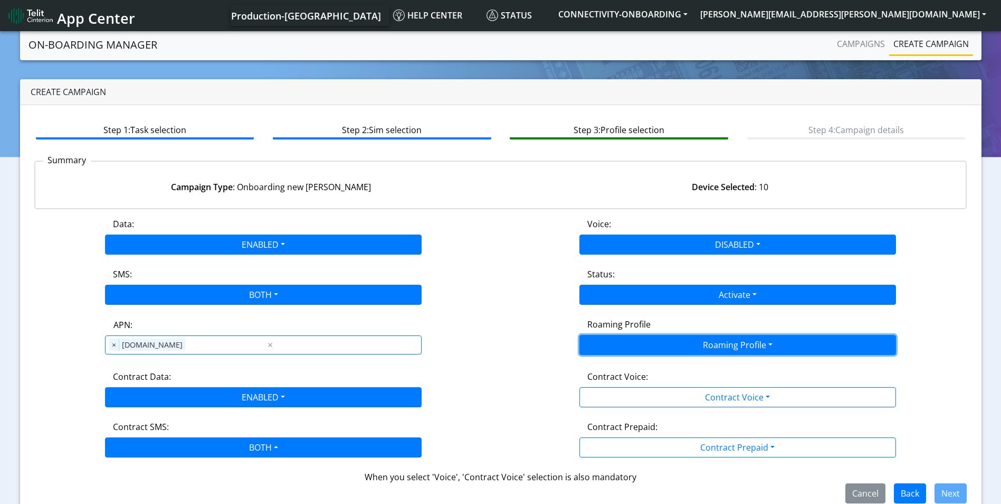
click at [720, 344] on button "Roaming Profile" at bounding box center [738, 345] width 317 height 20
click at [689, 351] on button "Roaming Profile" at bounding box center [738, 345] width 317 height 20
drag, startPoint x: 713, startPoint y: 347, endPoint x: 724, endPoint y: 345, distance: 11.8
click at [714, 347] on button "Roaming Profile" at bounding box center [738, 345] width 317 height 20
click at [724, 345] on button "Roaming Profile" at bounding box center [738, 345] width 317 height 20
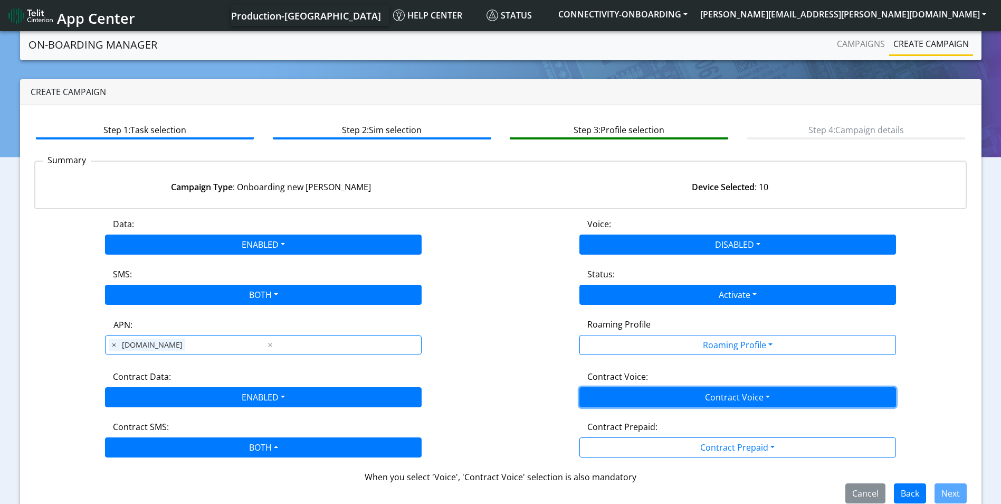
click at [727, 399] on button "Contract Voice" at bounding box center [738, 397] width 317 height 20
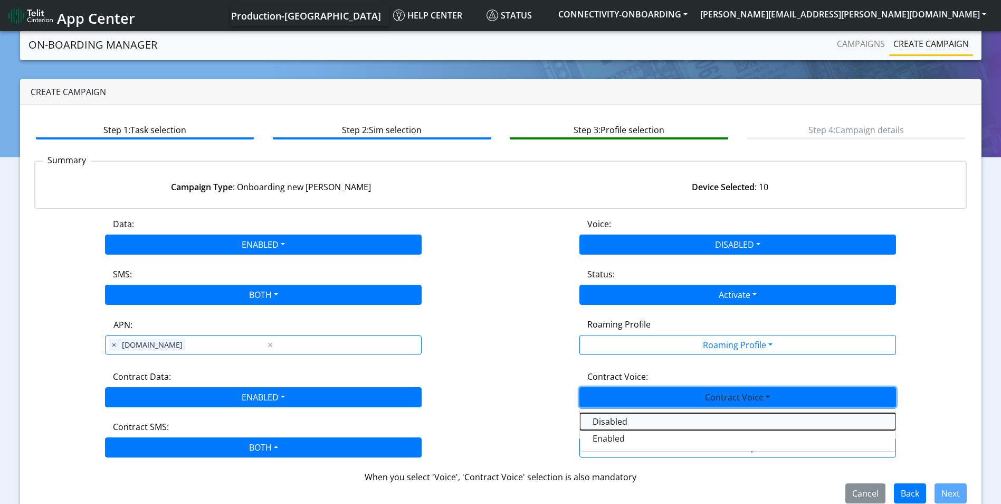
drag, startPoint x: 647, startPoint y: 416, endPoint x: 698, endPoint y: 438, distance: 55.3
click at [648, 417] on Voicedisabled-dropdown "Disabled" at bounding box center [738, 421] width 316 height 17
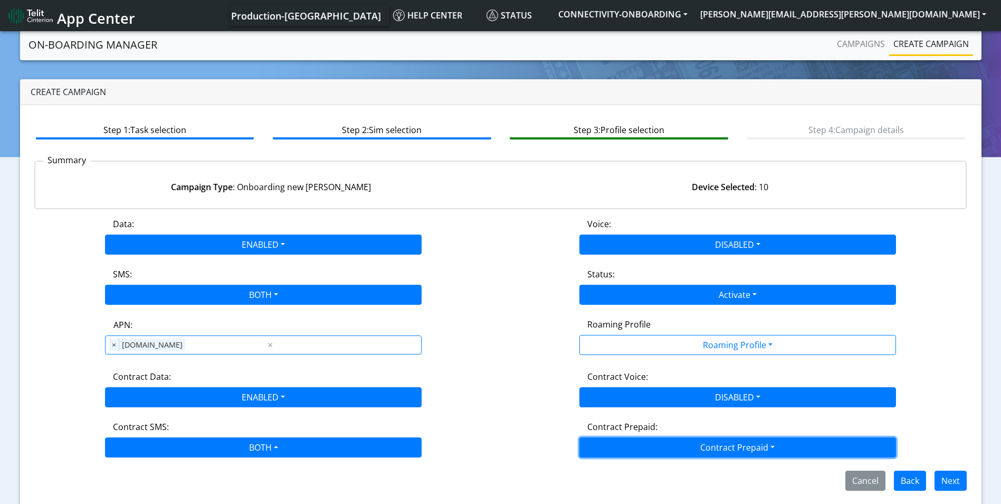
click at [707, 445] on button "Contract Prepaid" at bounding box center [738, 447] width 317 height 20
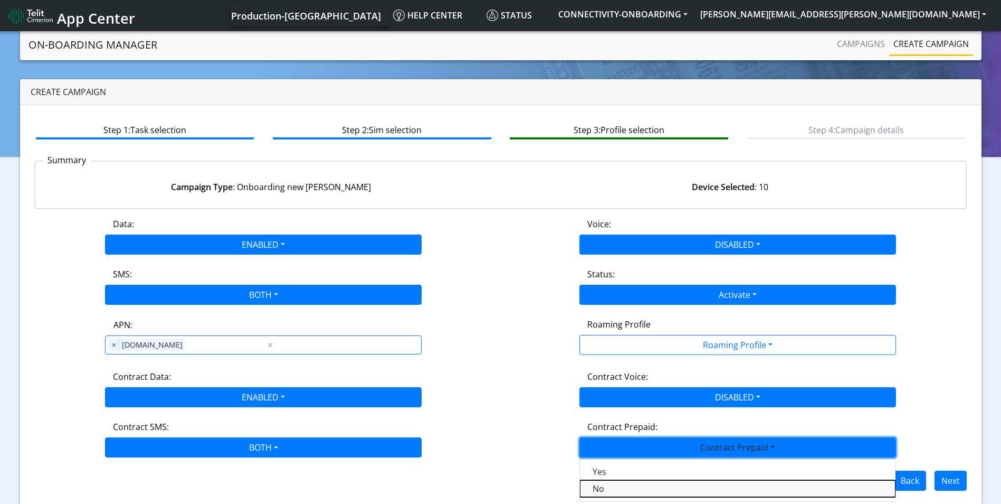
click at [618, 485] on Prepaidnotprepaid-dropdown "No" at bounding box center [738, 488] width 316 height 17
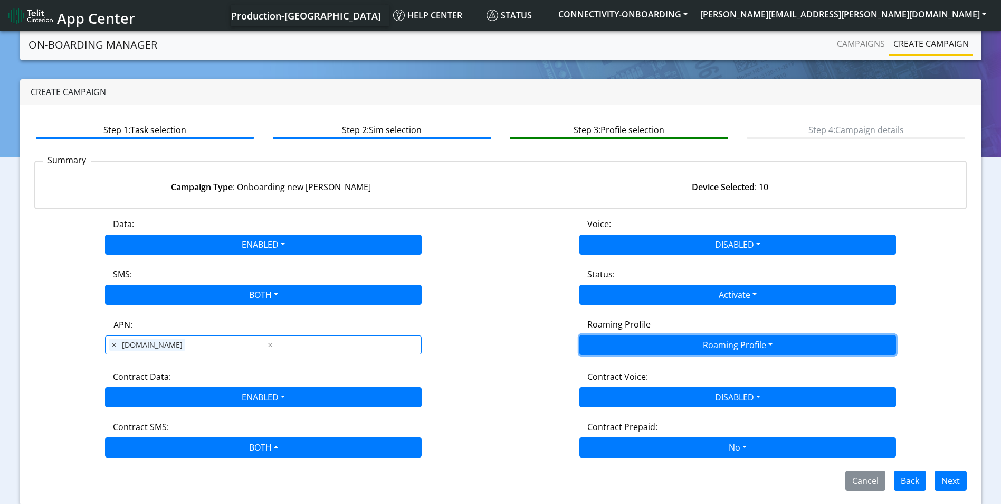
click at [683, 346] on button "Roaming Profile" at bounding box center [738, 345] width 317 height 20
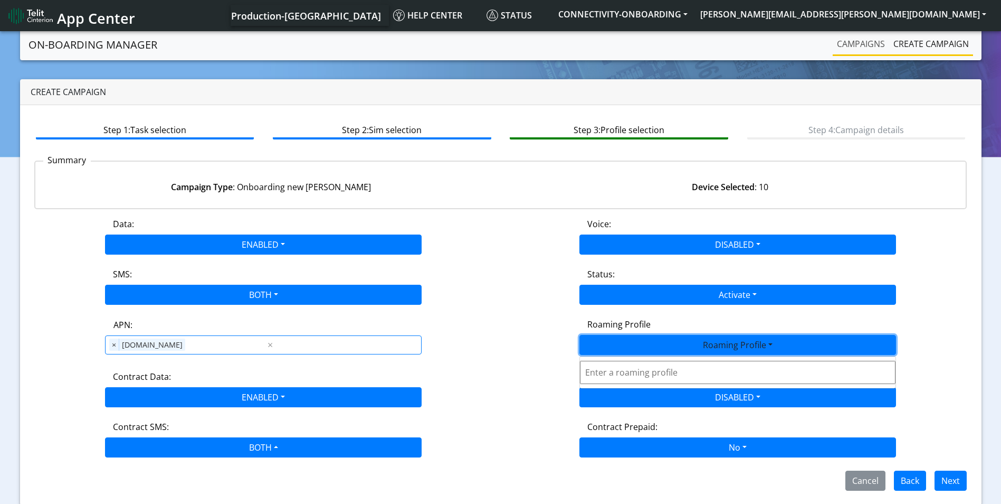
click at [857, 49] on link "Campaigns" at bounding box center [861, 43] width 56 height 21
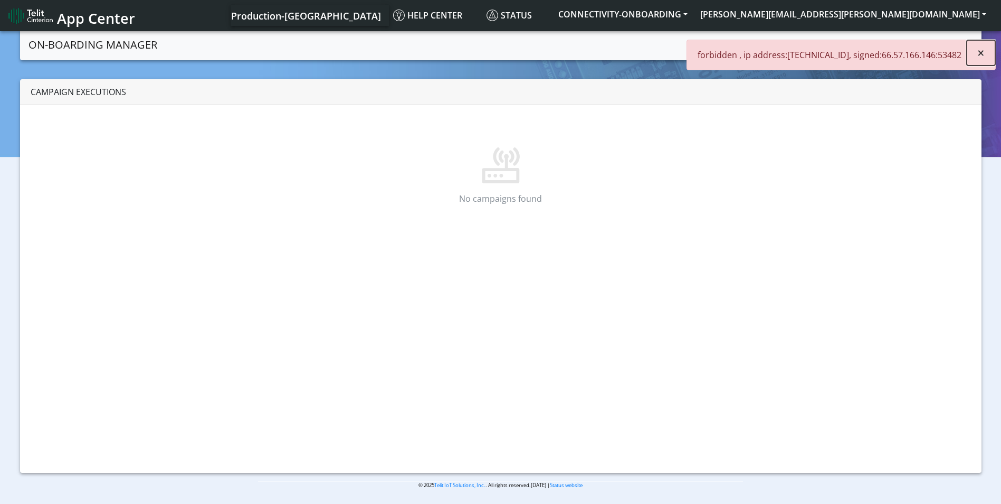
drag, startPoint x: 977, startPoint y: 52, endPoint x: 962, endPoint y: 35, distance: 22.4
click at [978, 51] on button "×" at bounding box center [981, 52] width 29 height 25
click at [943, 5] on button "scott.krajewski@telit.com" at bounding box center [843, 14] width 299 height 19
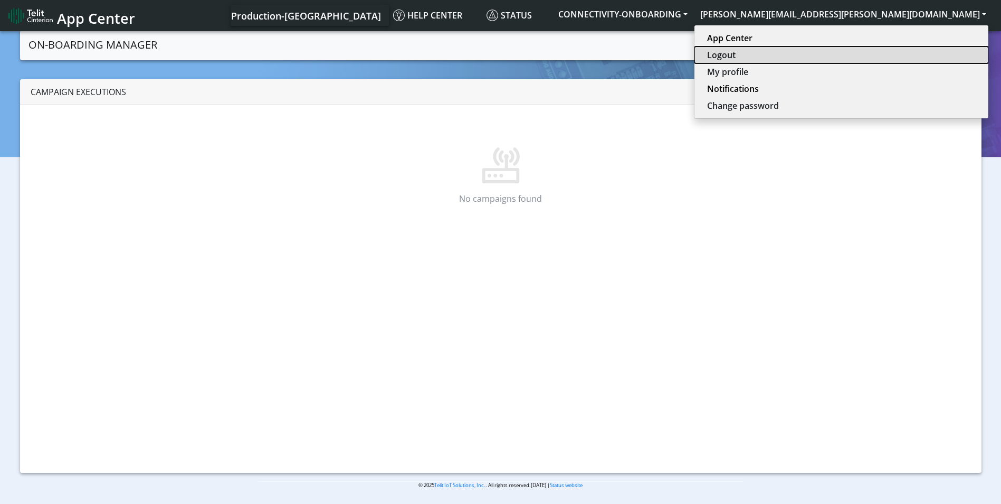
click at [928, 56] on button "Logout" at bounding box center [842, 54] width 294 height 17
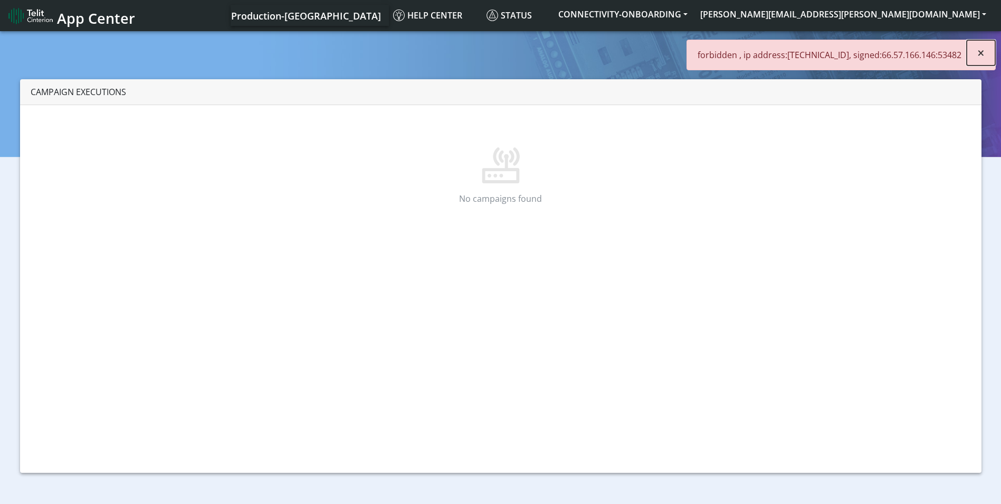
click at [985, 51] on button "×" at bounding box center [981, 52] width 29 height 25
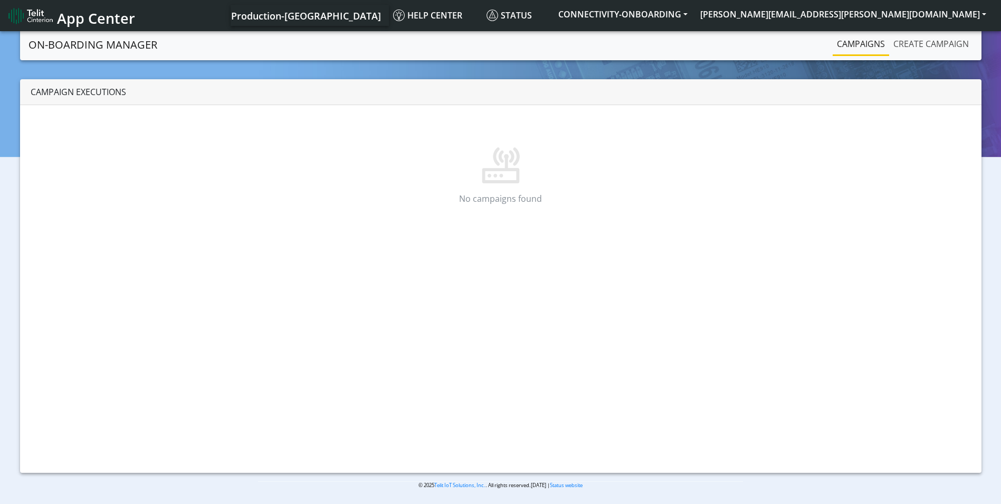
drag, startPoint x: 943, startPoint y: 42, endPoint x: 853, endPoint y: 49, distance: 90.1
click at [943, 42] on link "Create campaign" at bounding box center [932, 43] width 84 height 21
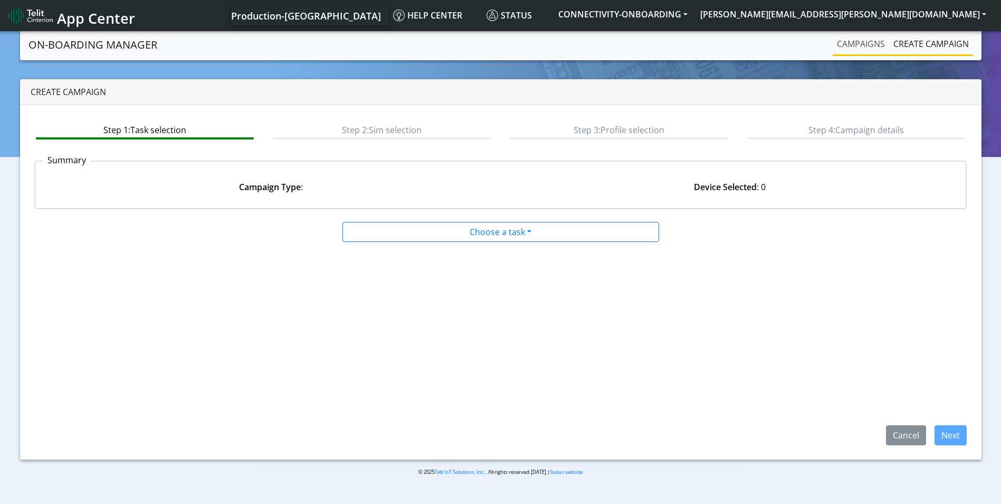
click at [864, 45] on link "Campaigns" at bounding box center [861, 43] width 56 height 21
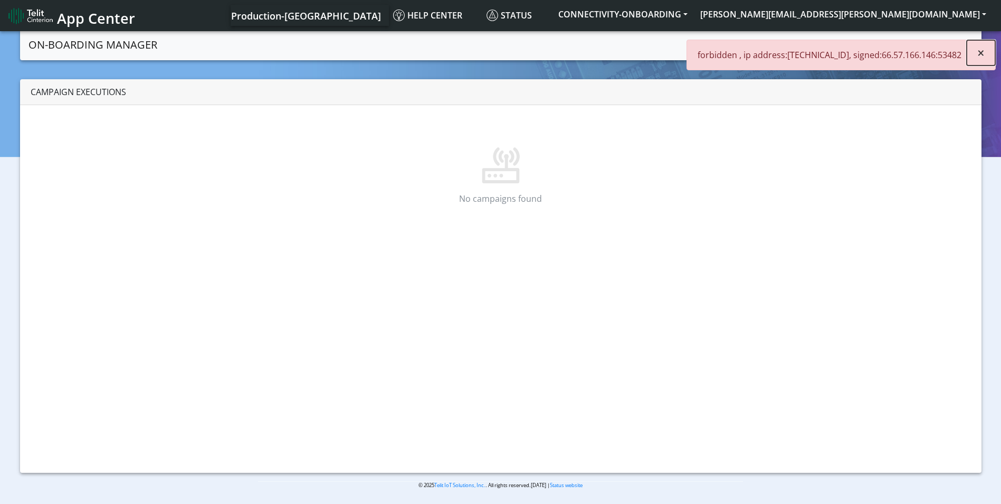
click at [983, 55] on span "×" at bounding box center [981, 52] width 7 height 17
click at [931, 9] on button "scott.krajewski@telit.com" at bounding box center [843, 14] width 299 height 19
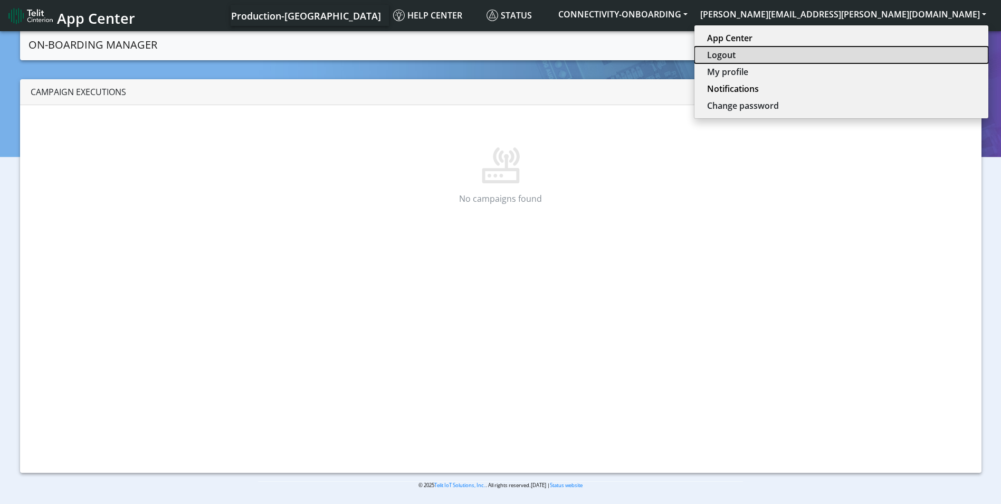
click at [913, 53] on button "Logout" at bounding box center [842, 54] width 294 height 17
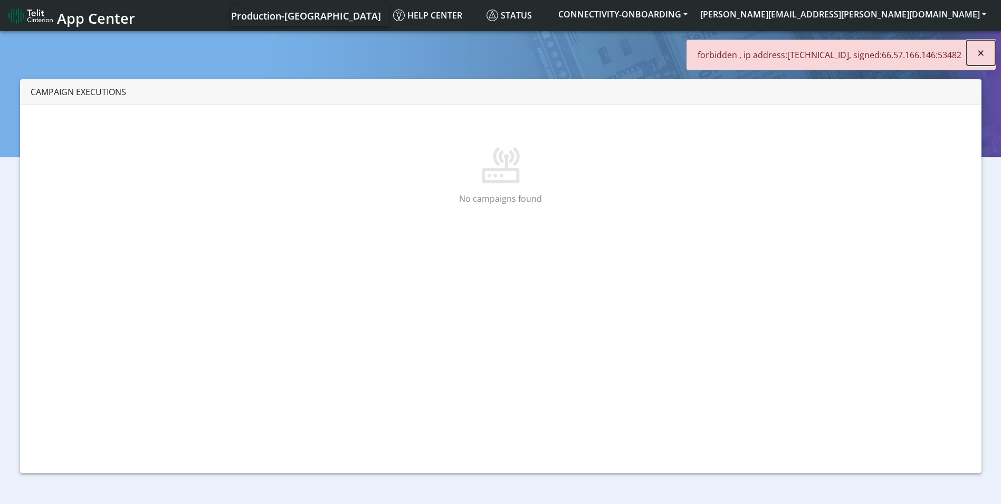
click at [976, 55] on button "×" at bounding box center [981, 52] width 29 height 25
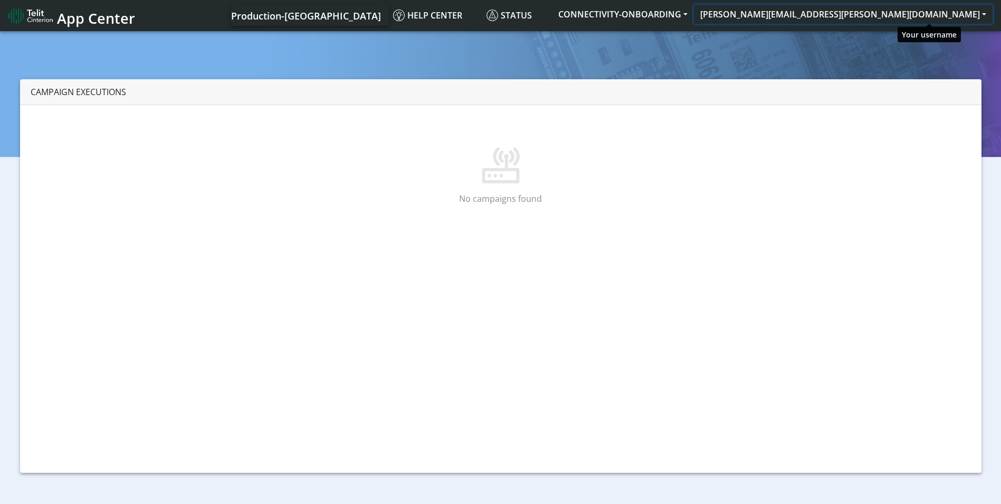
click at [901, 14] on button "[PERSON_NAME][EMAIL_ADDRESS][PERSON_NAME][DOMAIN_NAME]" at bounding box center [843, 14] width 299 height 19
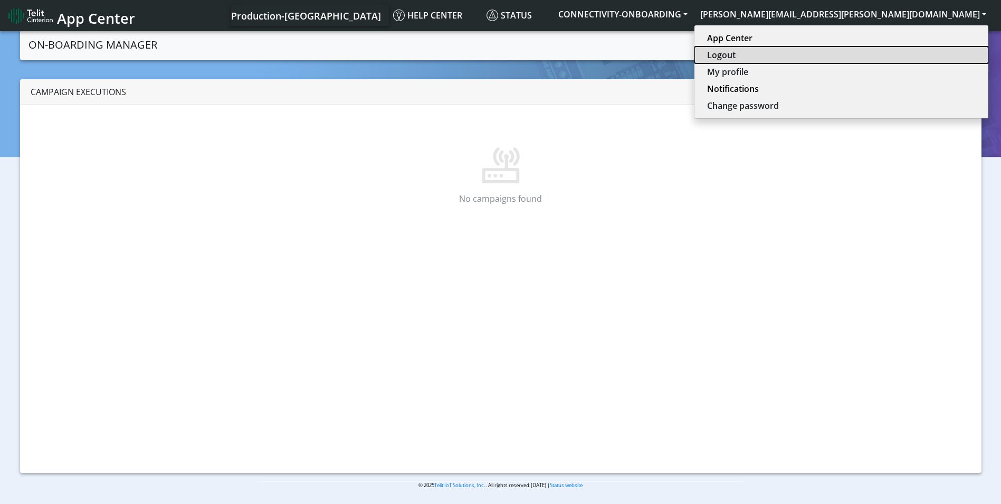
click at [909, 53] on button "Logout" at bounding box center [842, 54] width 294 height 17
